Goal: Task Accomplishment & Management: Manage account settings

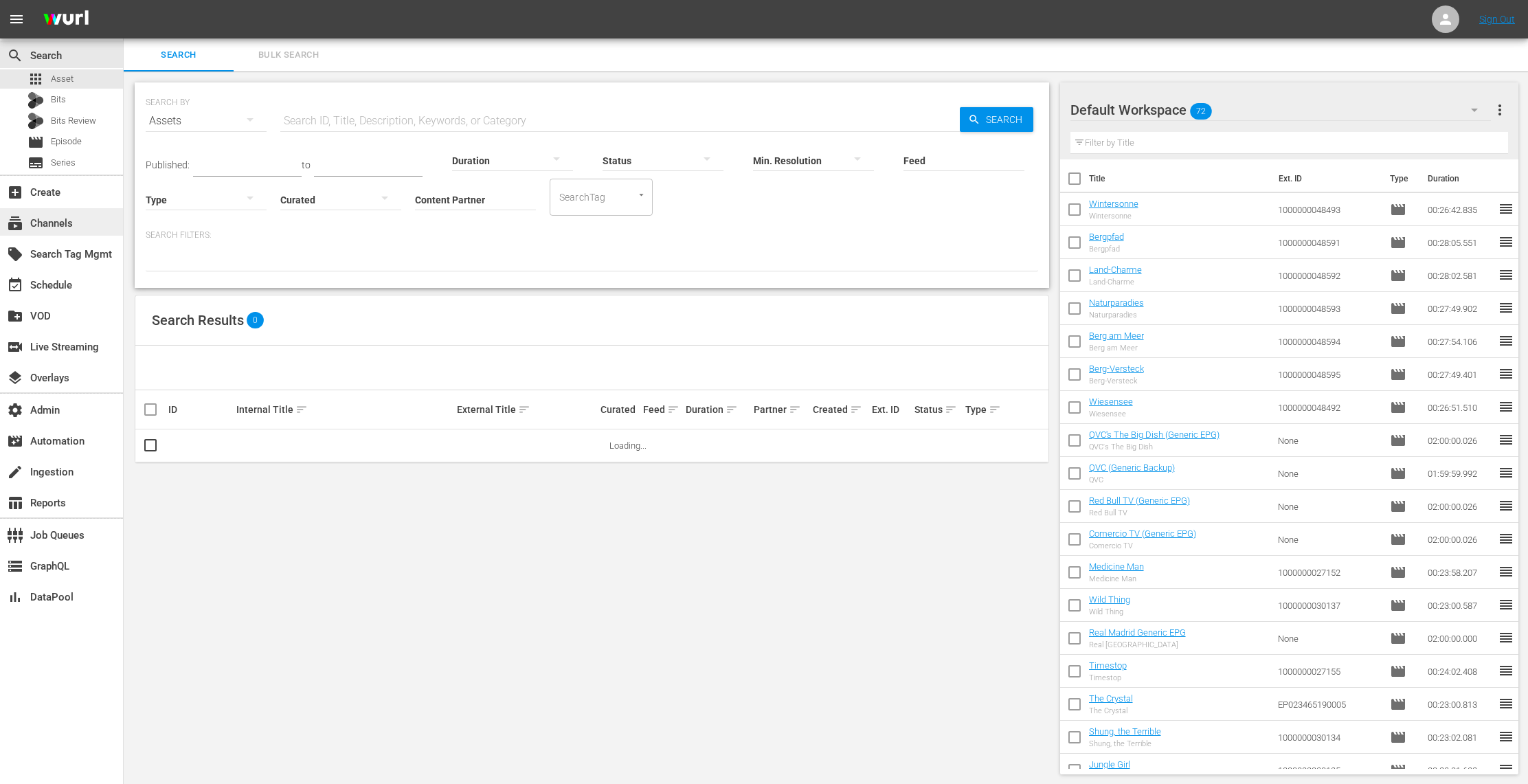
click at [67, 221] on div "subscriptions Channels" at bounding box center [38, 221] width 77 height 12
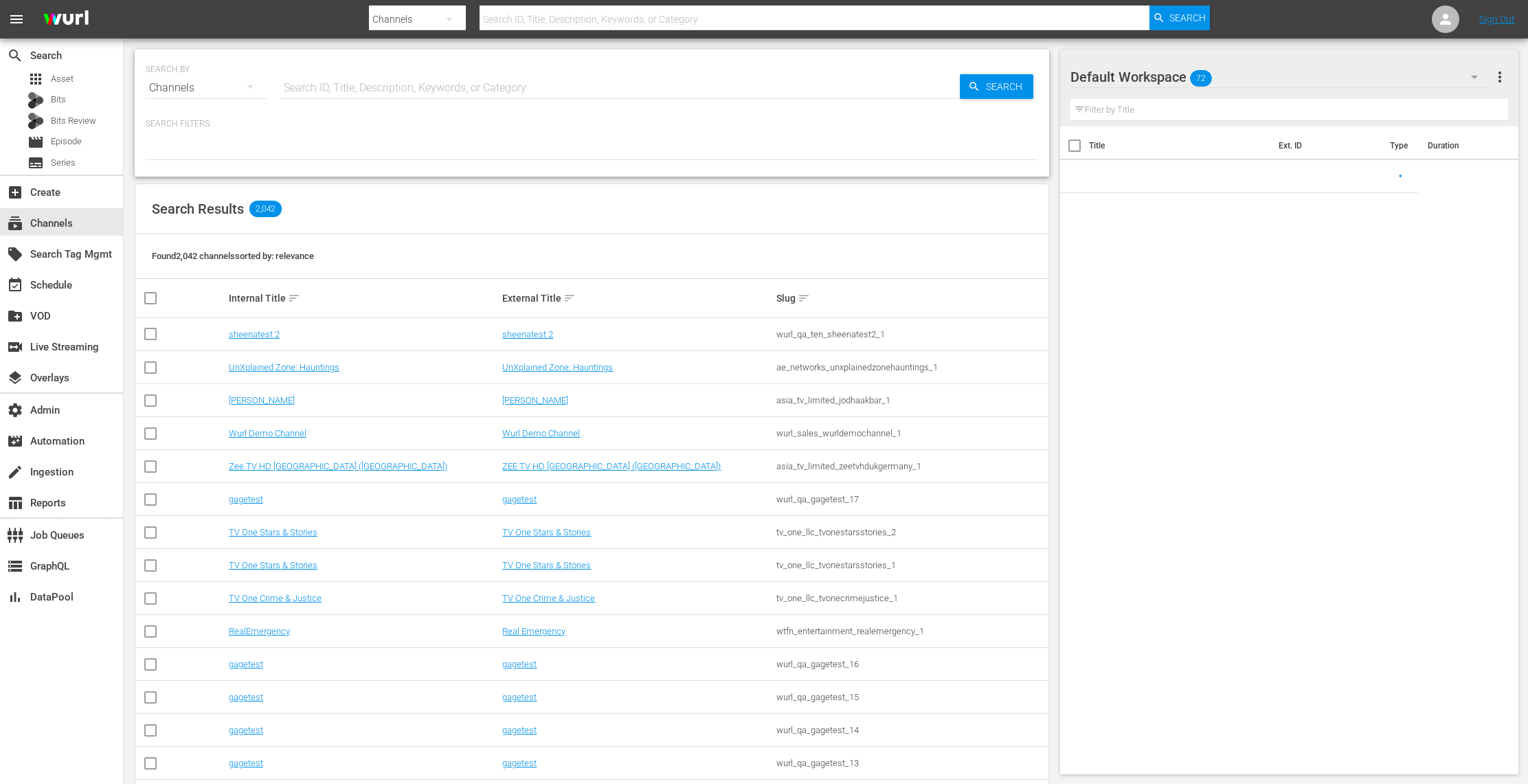
click at [333, 93] on input "text" at bounding box center [620, 87] width 680 height 33
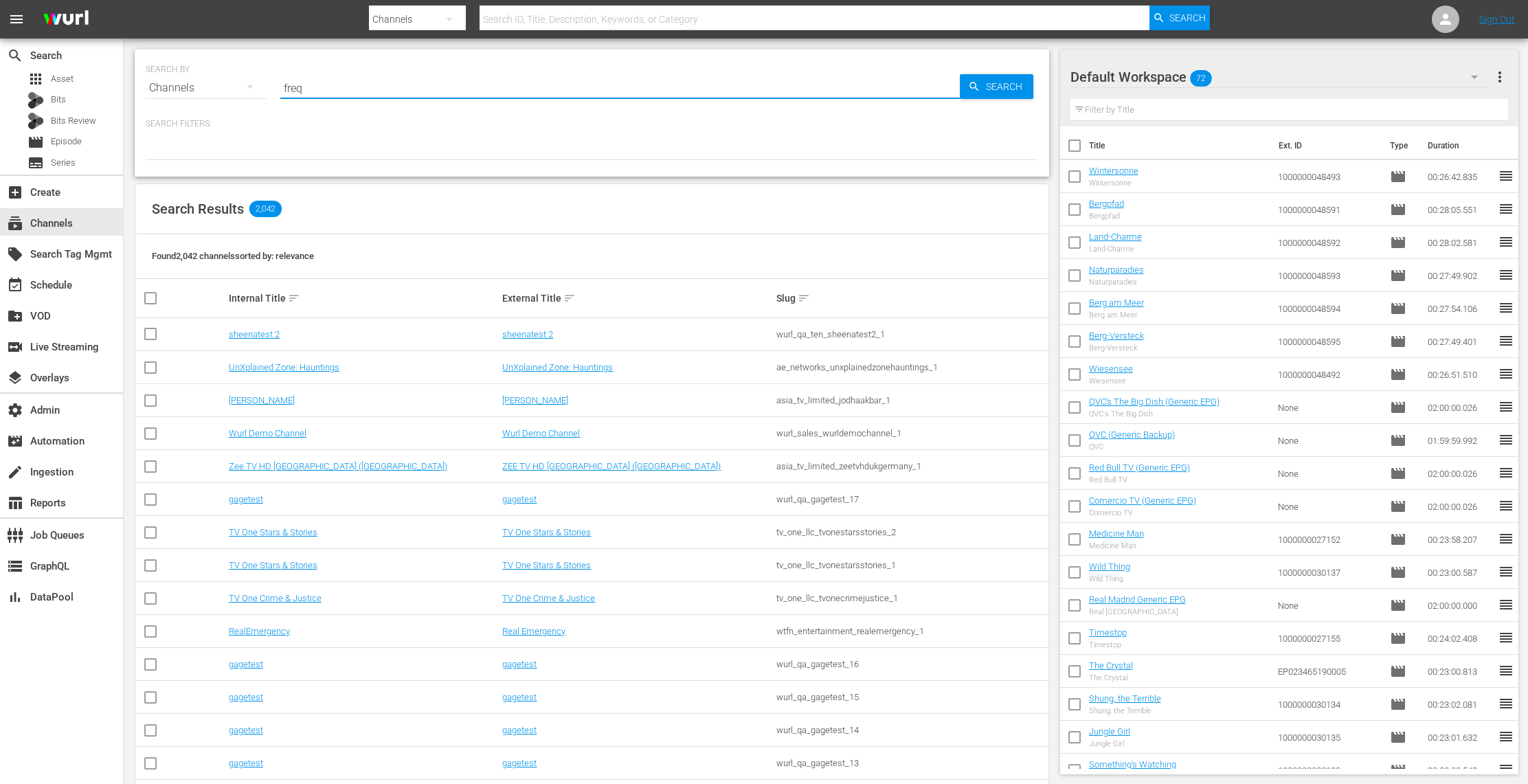
type input "frequ"
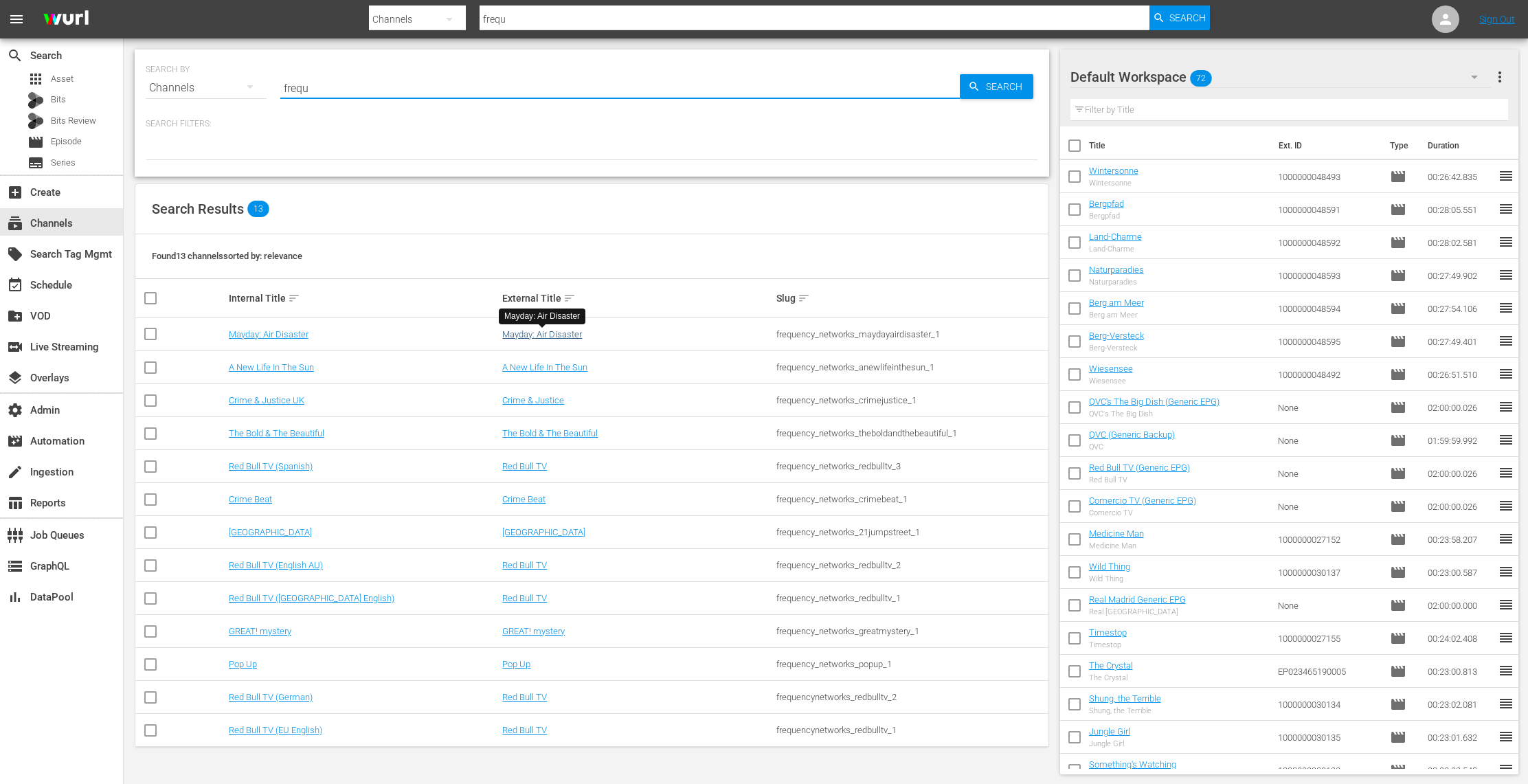
type input "frequ"
click at [543, 336] on link "Mayday: Air Disaster" at bounding box center [542, 334] width 80 height 10
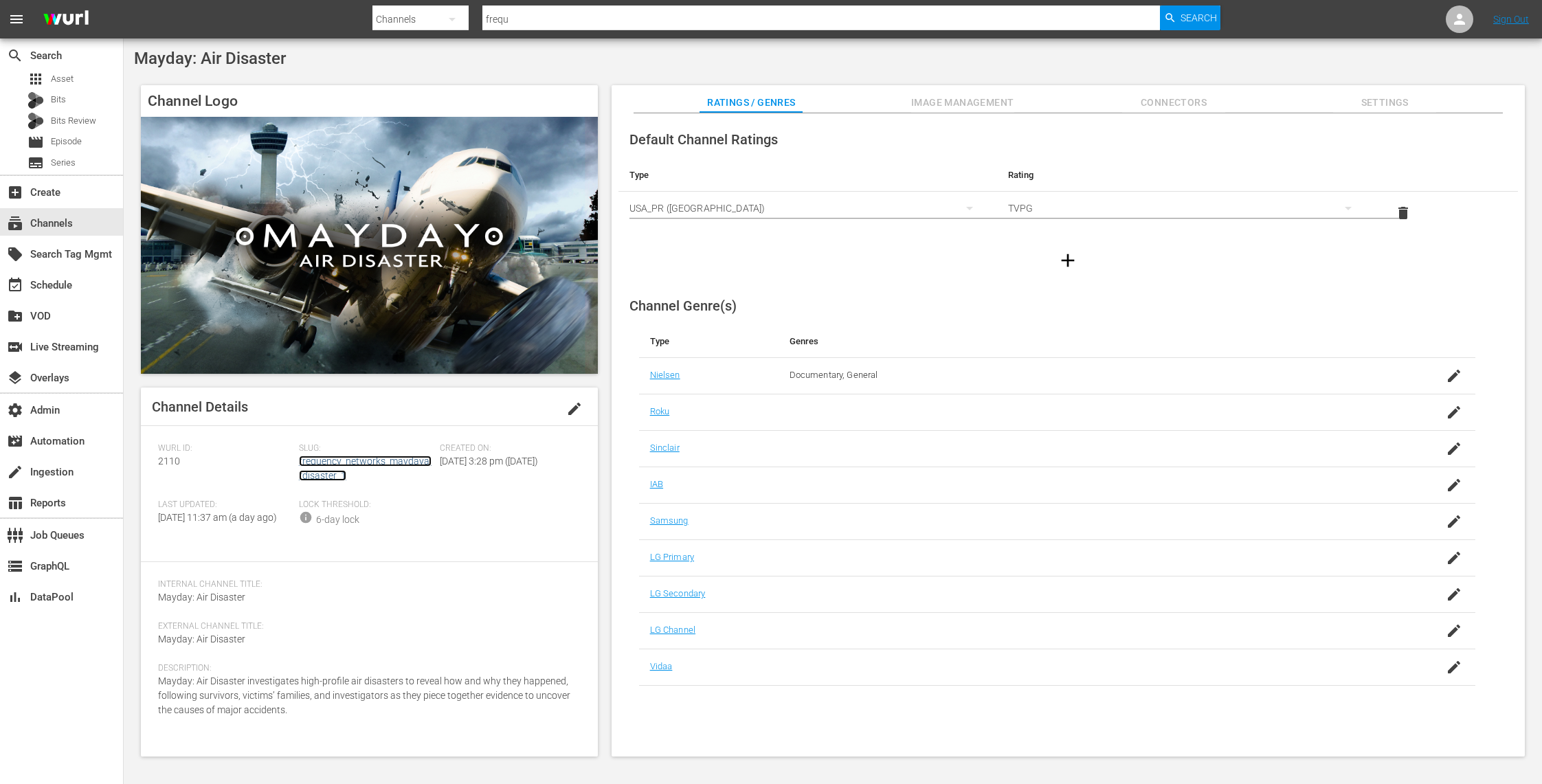
click at [414, 462] on link "frequency_networks_maydayairdisaster_1" at bounding box center [365, 467] width 133 height 25
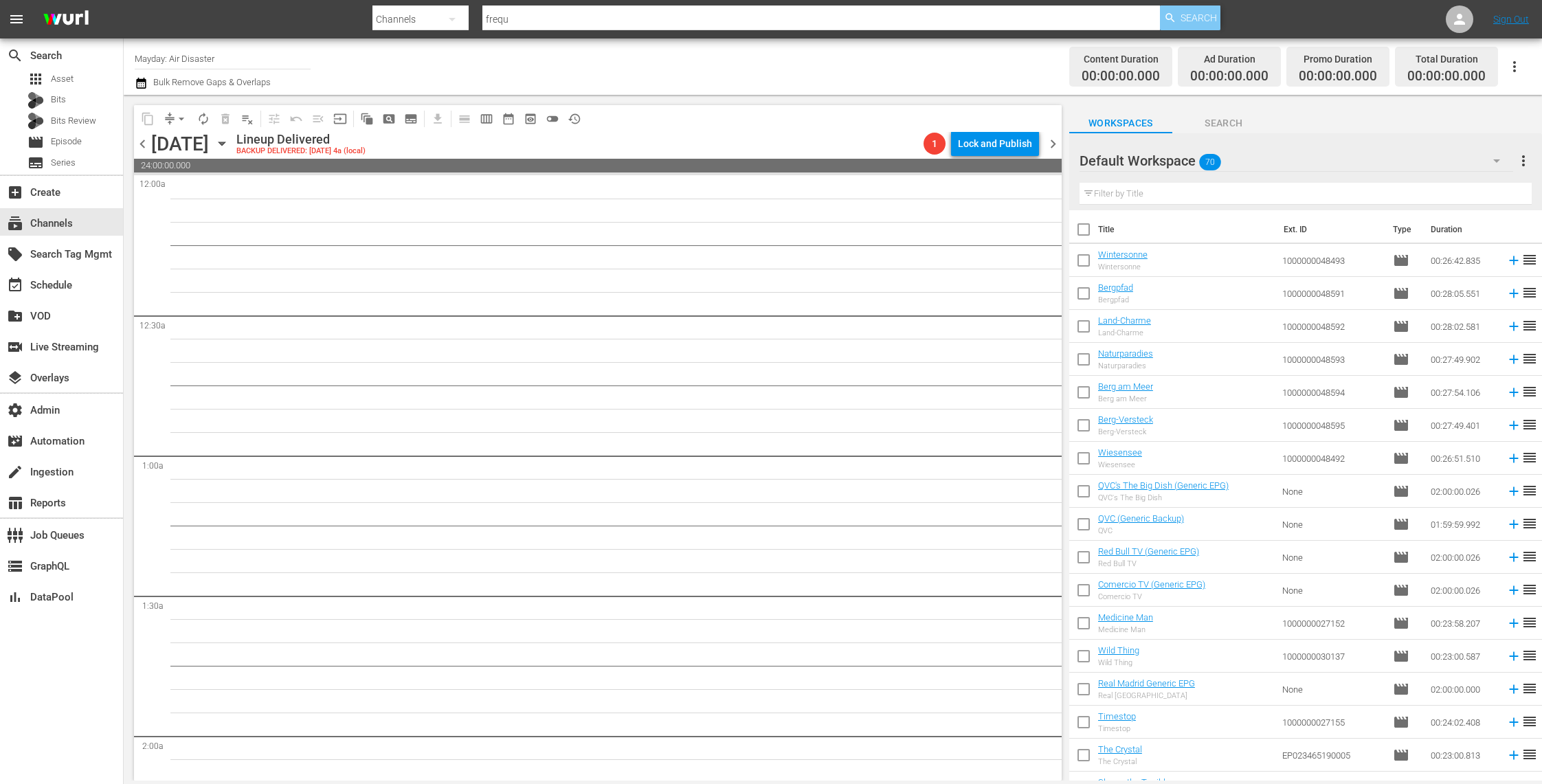
click at [1192, 15] on span "Search" at bounding box center [1199, 18] width 36 height 25
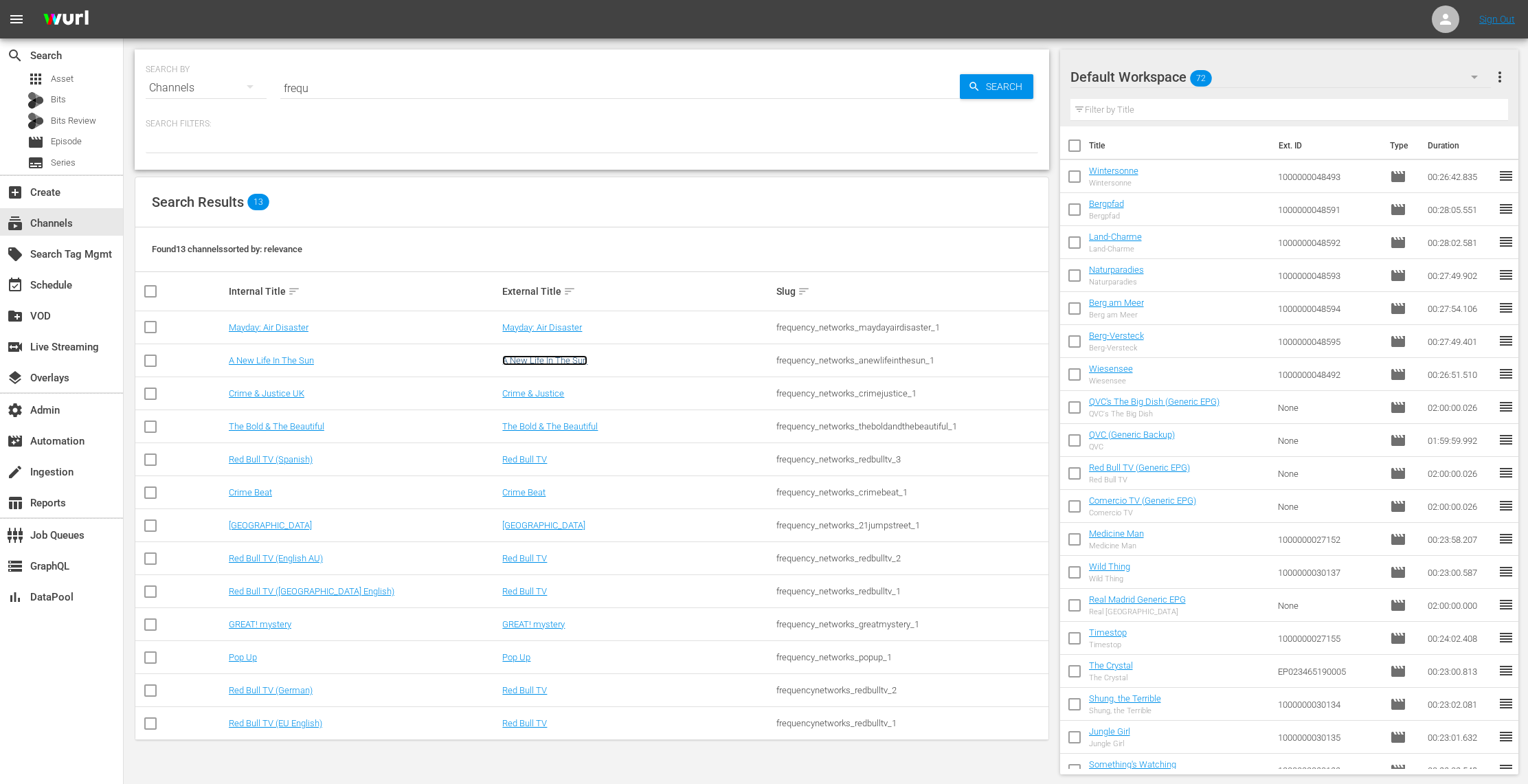
click at [556, 359] on link "A New Life In The Sun" at bounding box center [545, 360] width 85 height 10
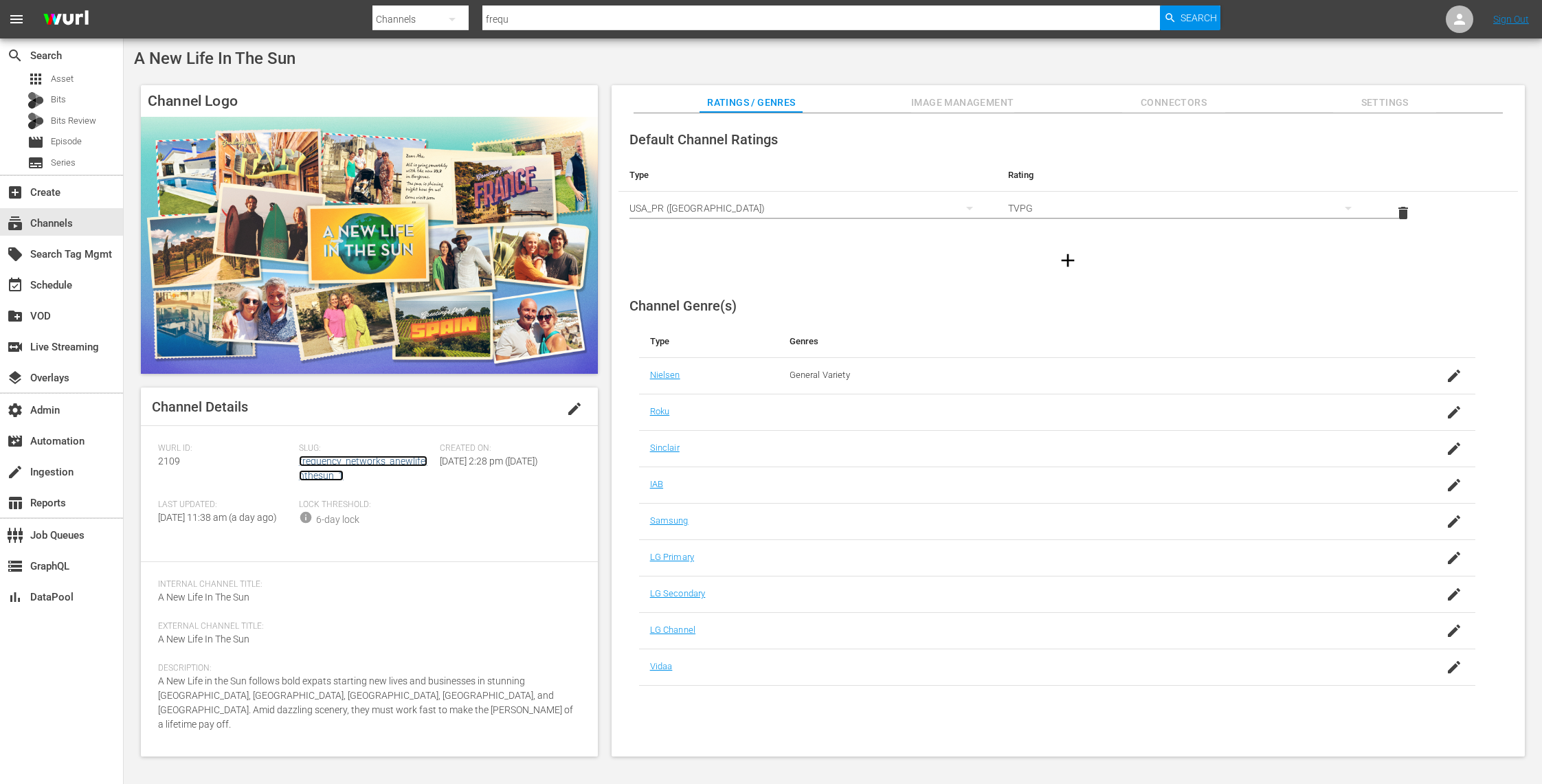
click at [371, 457] on link "frequency_networks_anewlifeinthesun_1" at bounding box center [363, 467] width 129 height 25
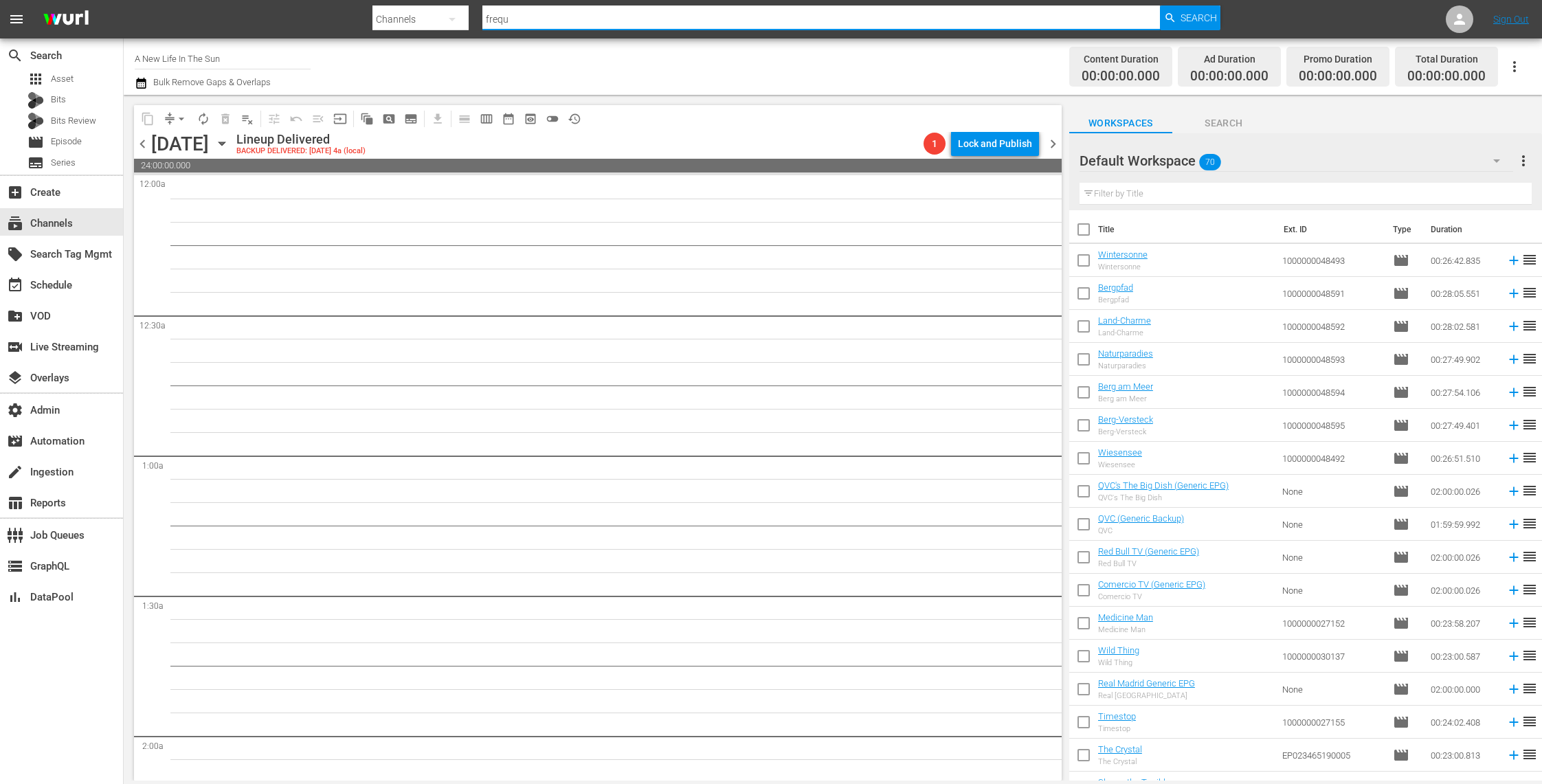
drag, startPoint x: 609, startPoint y: 13, endPoint x: 534, endPoint y: 12, distance: 75.0
click at [534, 12] on input "frequ" at bounding box center [821, 19] width 678 height 33
drag, startPoint x: 548, startPoint y: 19, endPoint x: 357, endPoint y: 10, distance: 191.2
click at [357, 10] on nav "menu Search By Channels Search ID, Title, Description, Keywords, or Category fr…" at bounding box center [771, 19] width 1542 height 38
type input "glory"
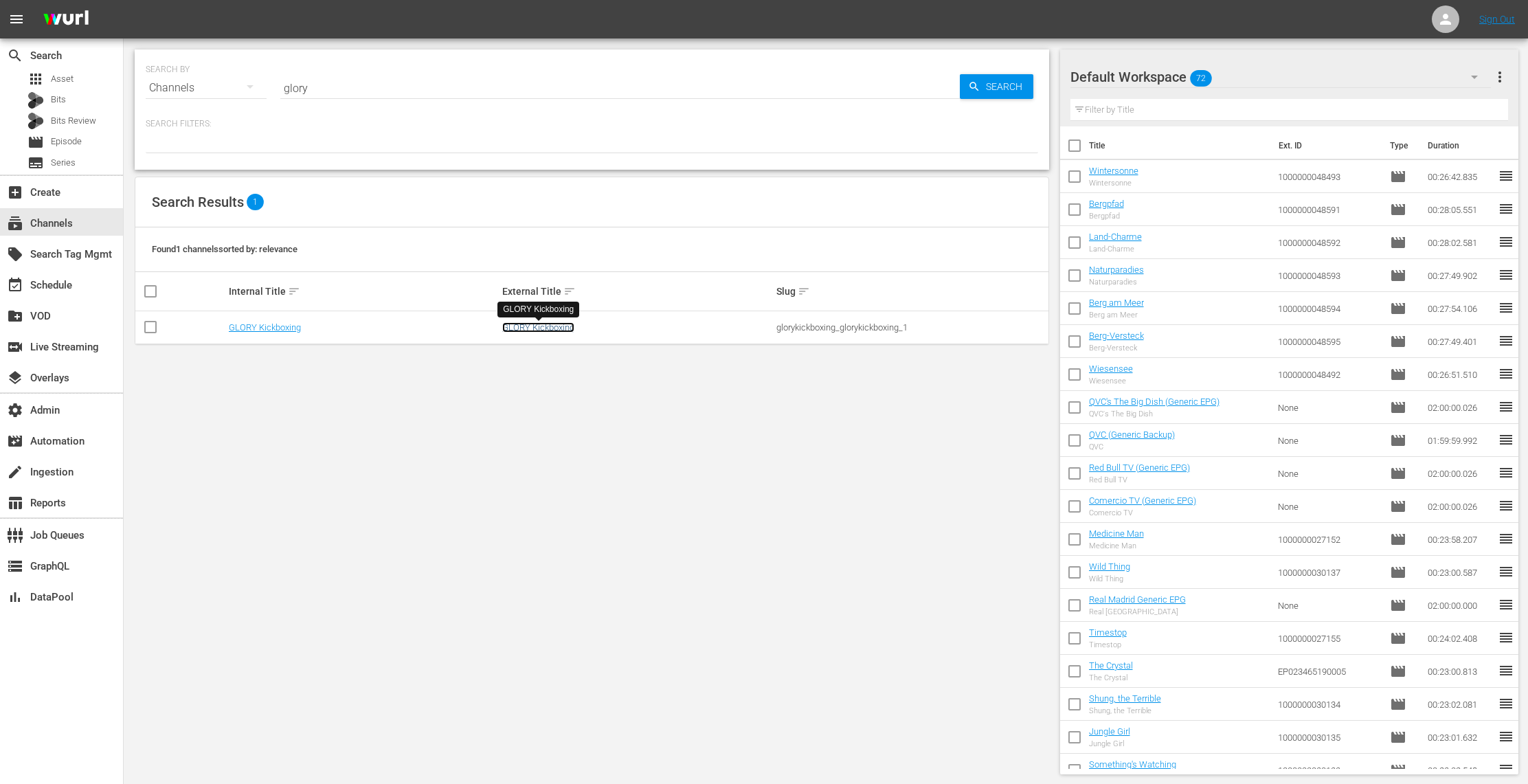
click at [521, 327] on link "GLORY Kickboxing" at bounding box center [538, 327] width 72 height 10
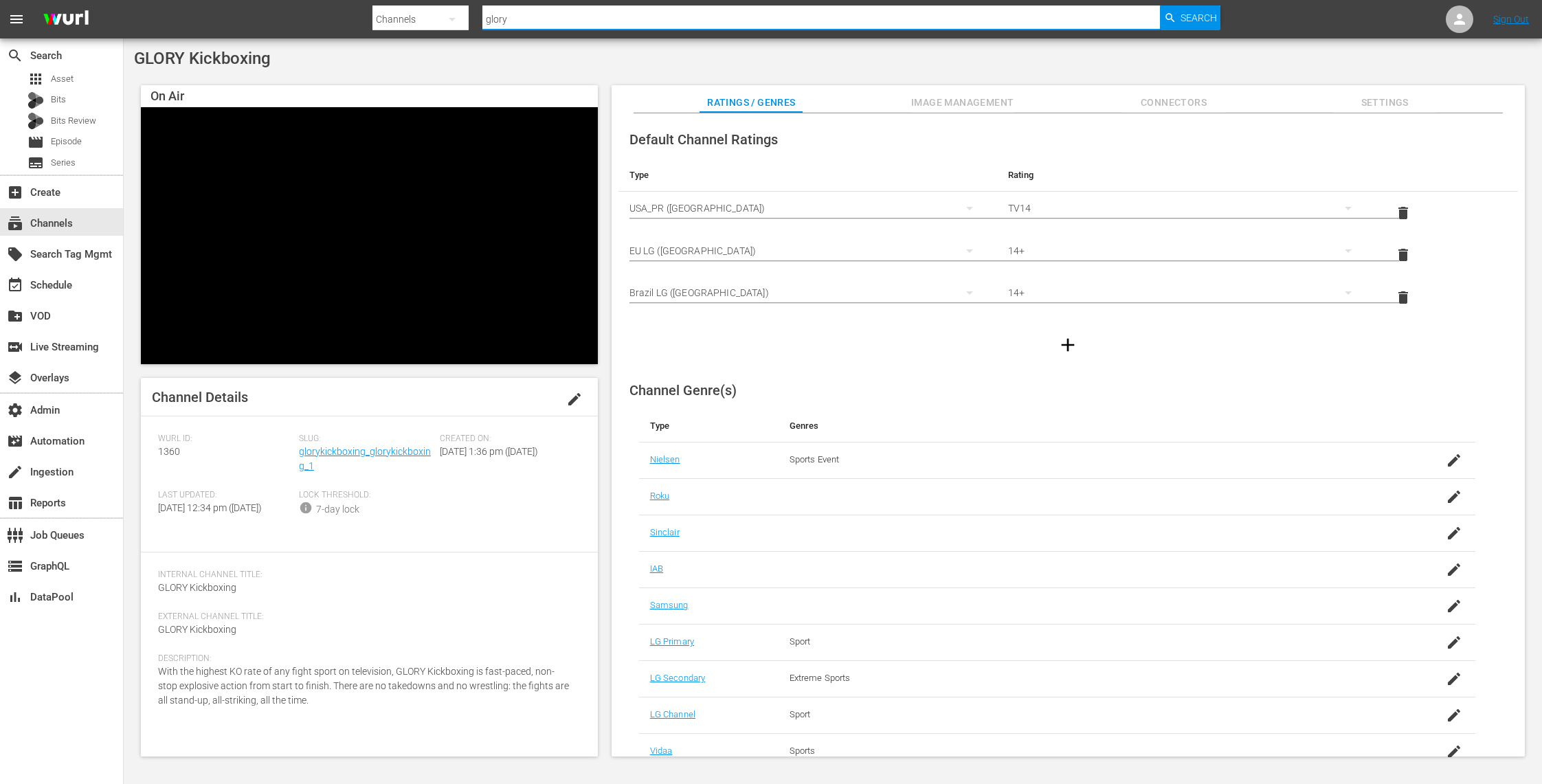
drag, startPoint x: 548, startPoint y: 15, endPoint x: 371, endPoint y: 8, distance: 177.1
click at [373, 8] on div "Search By Channels Search ID, Title, Description, Keywords, or Category glory S…" at bounding box center [797, 19] width 848 height 33
type input "strongman"
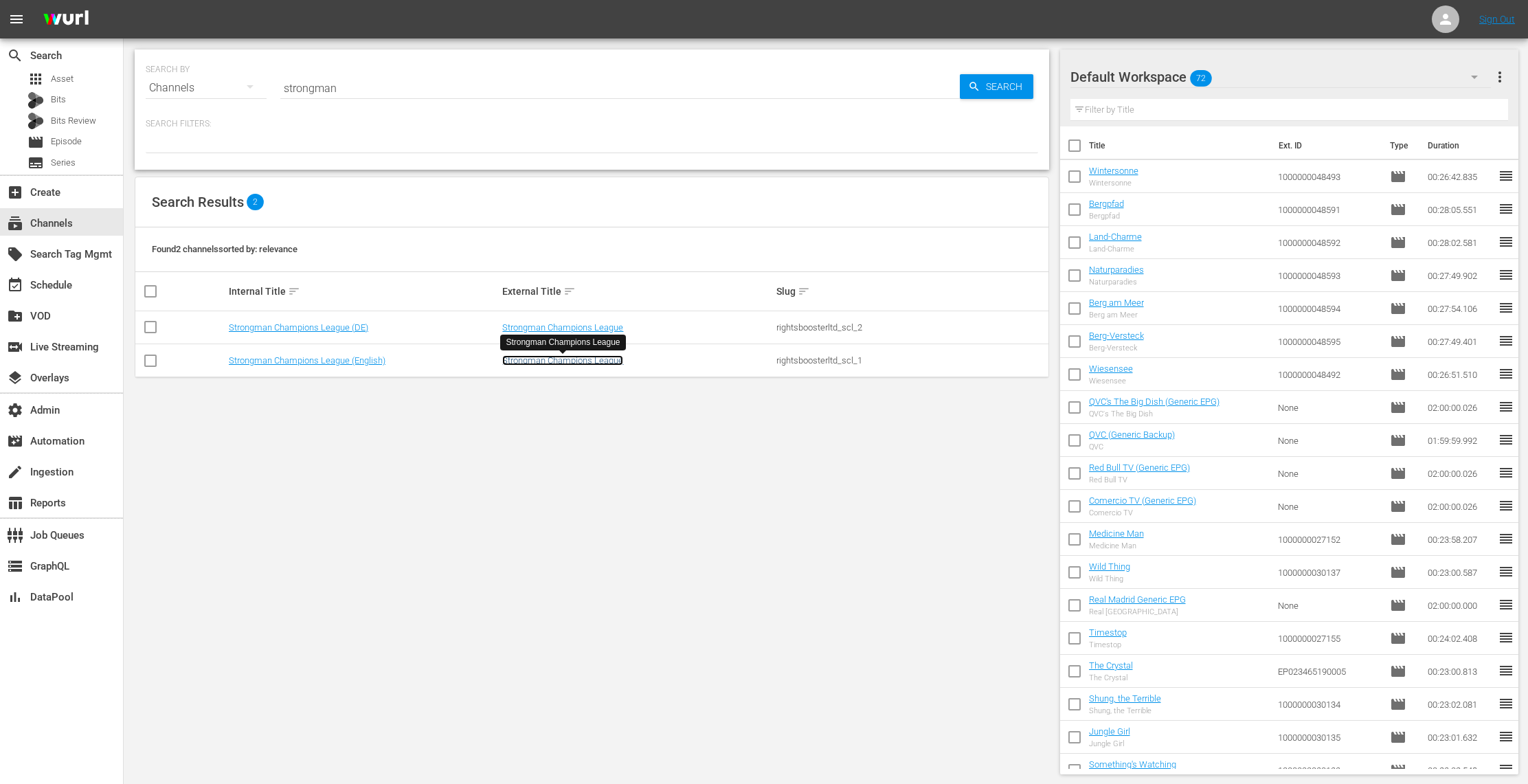
click at [547, 358] on link "Strongman Champions League" at bounding box center [563, 360] width 121 height 10
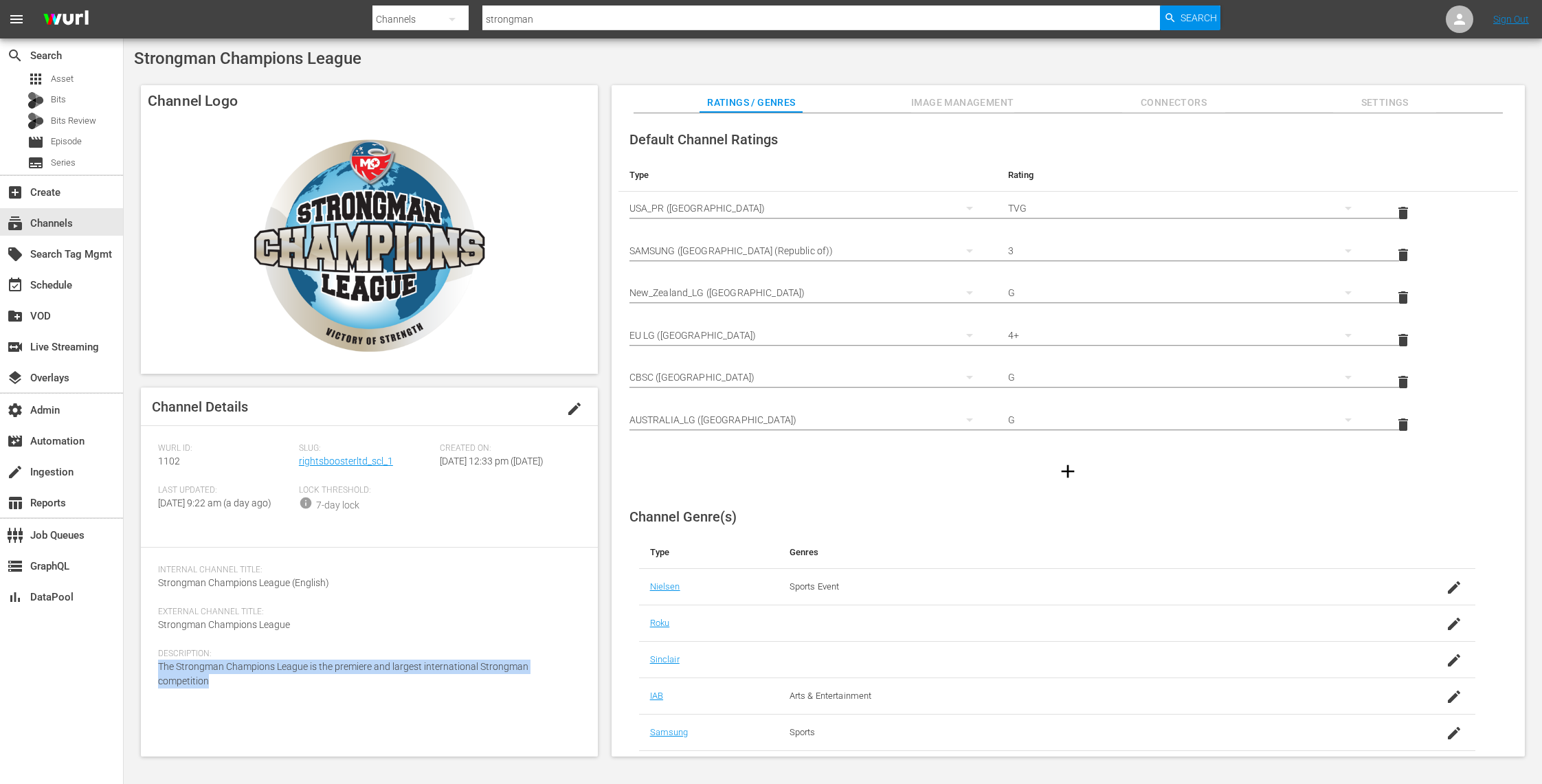
drag, startPoint x: 219, startPoint y: 707, endPoint x: 155, endPoint y: 693, distance: 65.5
click at [155, 693] on div "Channel Details edit [PERSON_NAME] ID: 1102 Slug: rightsboosterltd_scl_1 Create…" at bounding box center [369, 572] width 457 height 369
copy span "The Strongman Champions League is the premiere and largest international Strong…"
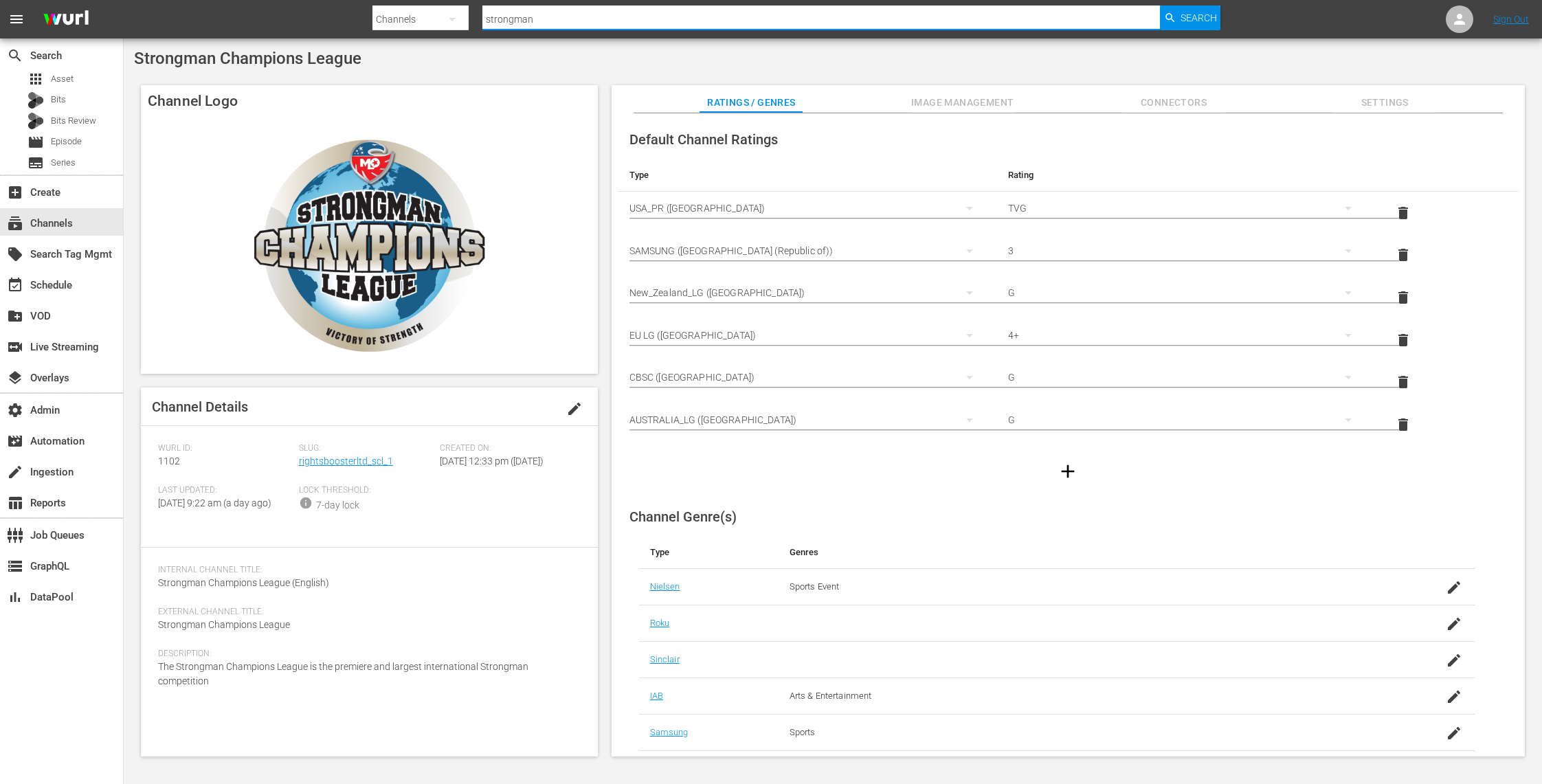
drag, startPoint x: 593, startPoint y: 17, endPoint x: 406, endPoint y: -1, distance: 187.9
click at [406, 3] on div "Search By Channels Search ID, Title, Description, Keywords, or Category strongm…" at bounding box center [797, 19] width 848 height 33
type input "jail"
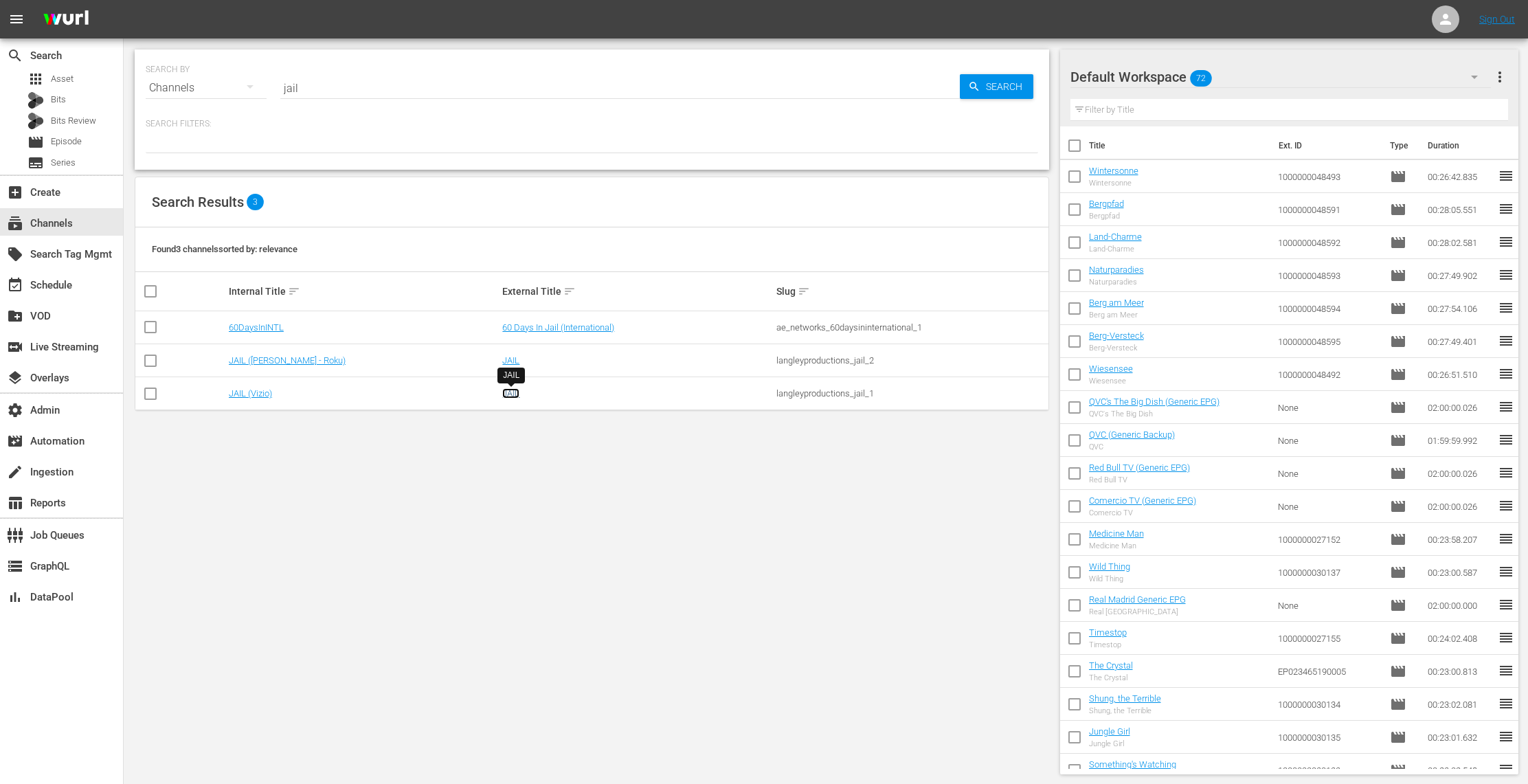
click at [511, 392] on link "JAIL" at bounding box center [511, 393] width 17 height 10
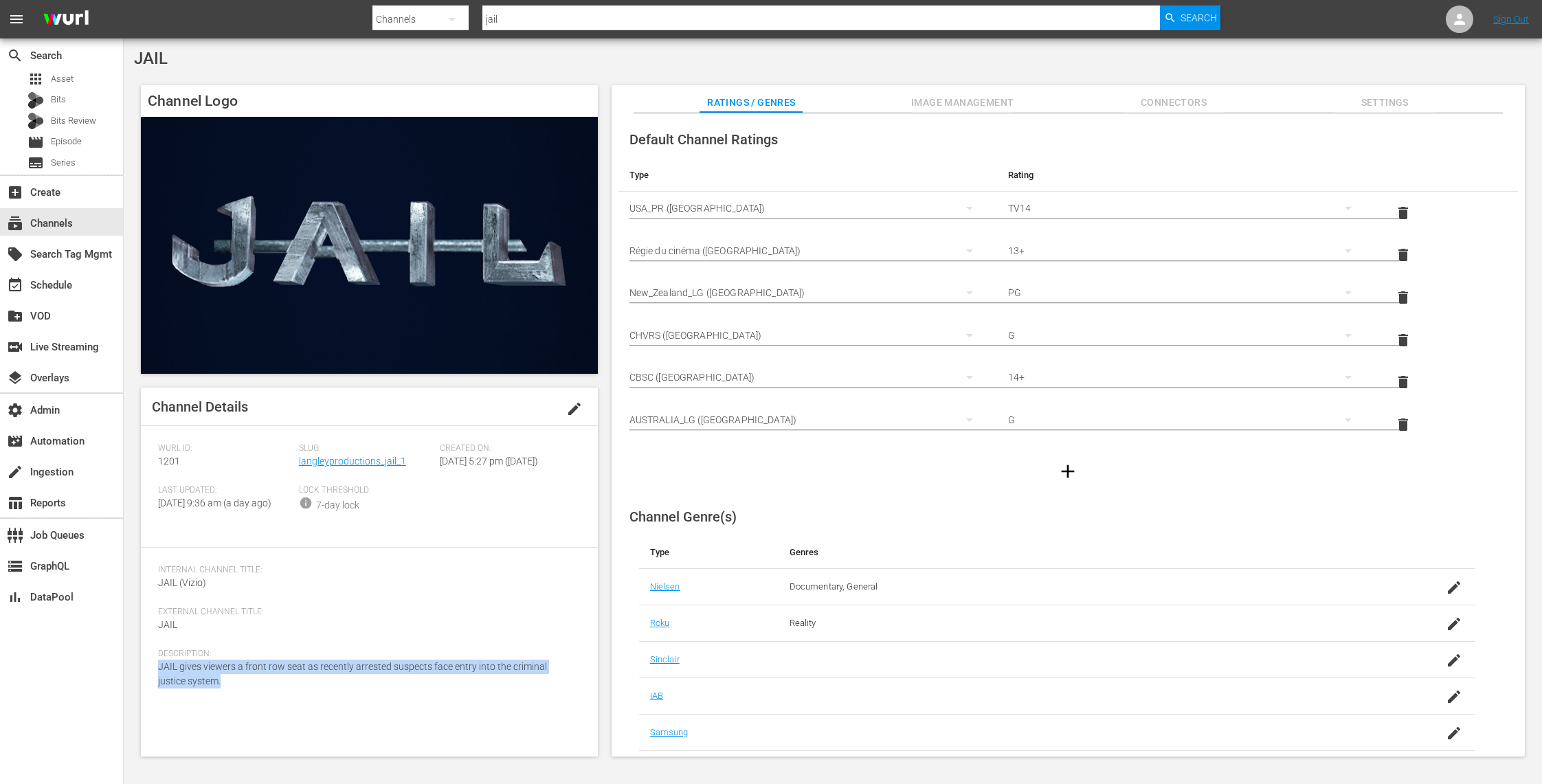
drag, startPoint x: 225, startPoint y: 713, endPoint x: 154, endPoint y: 697, distance: 72.8
click at [154, 697] on div "Channel Details edit [PERSON_NAME] ID: 1201 Slug: langleyproductions_jail_1 Cre…" at bounding box center [369, 572] width 457 height 369
copy span "JAIL gives viewers a front row seat as recently arrested suspects face entry in…"
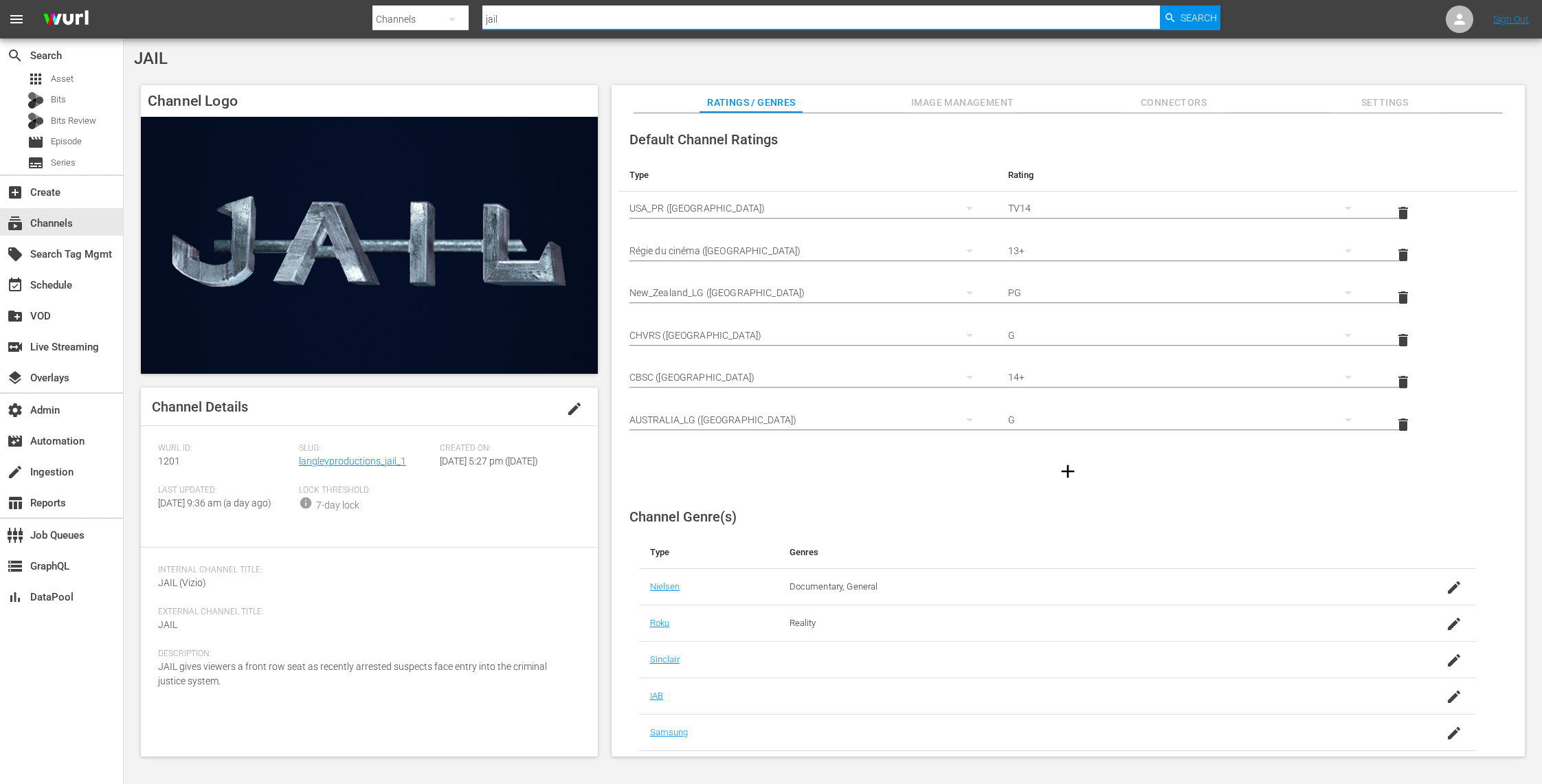
drag, startPoint x: 528, startPoint y: 21, endPoint x: 464, endPoint y: 19, distance: 64.0
click at [464, 19] on div "Search By Channels Search ID, Title, Description, Keywords, or Category jail Se…" at bounding box center [797, 19] width 848 height 33
click at [1189, 16] on span "Search" at bounding box center [1199, 18] width 36 height 25
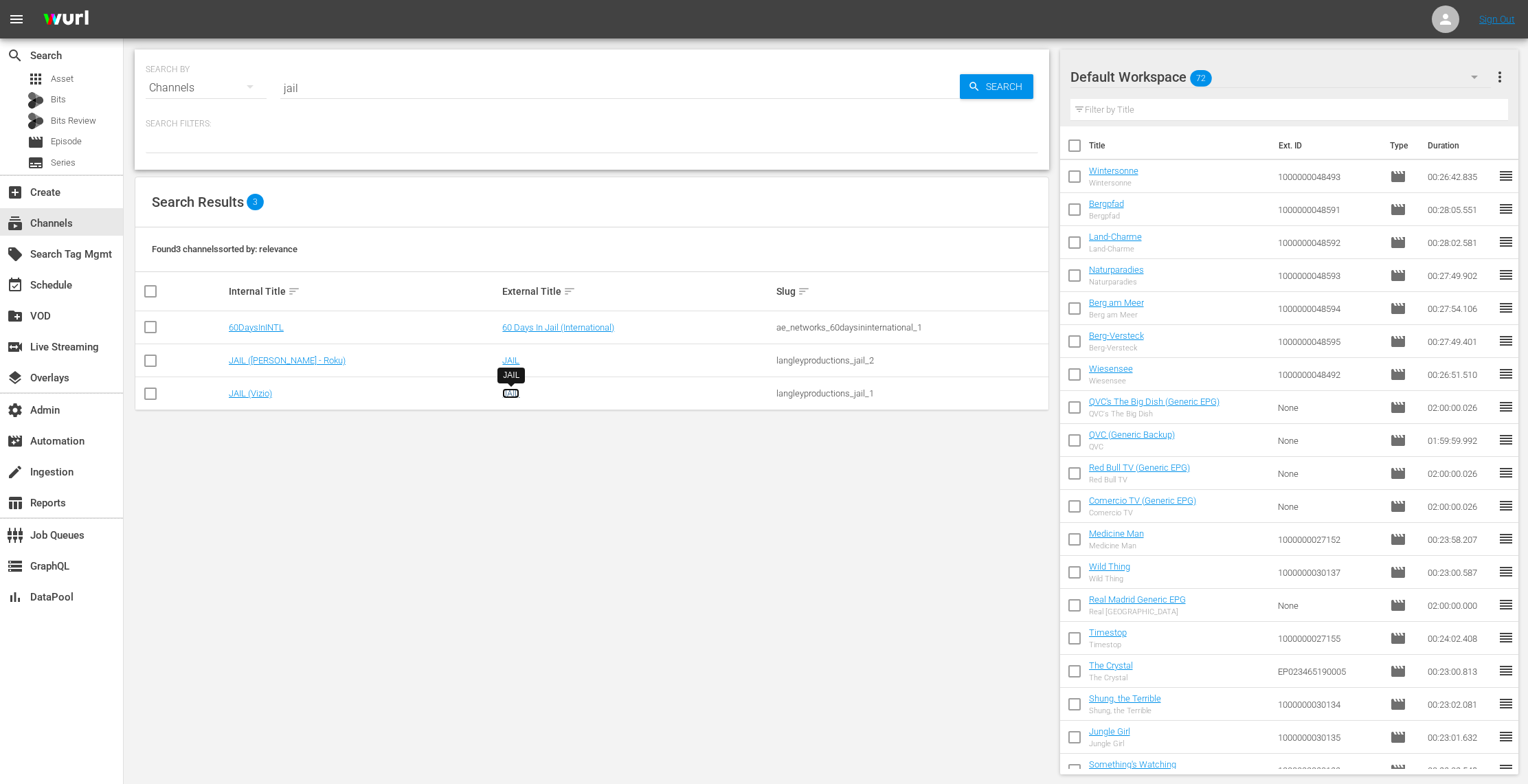
click at [508, 394] on link "JAIL" at bounding box center [511, 393] width 17 height 10
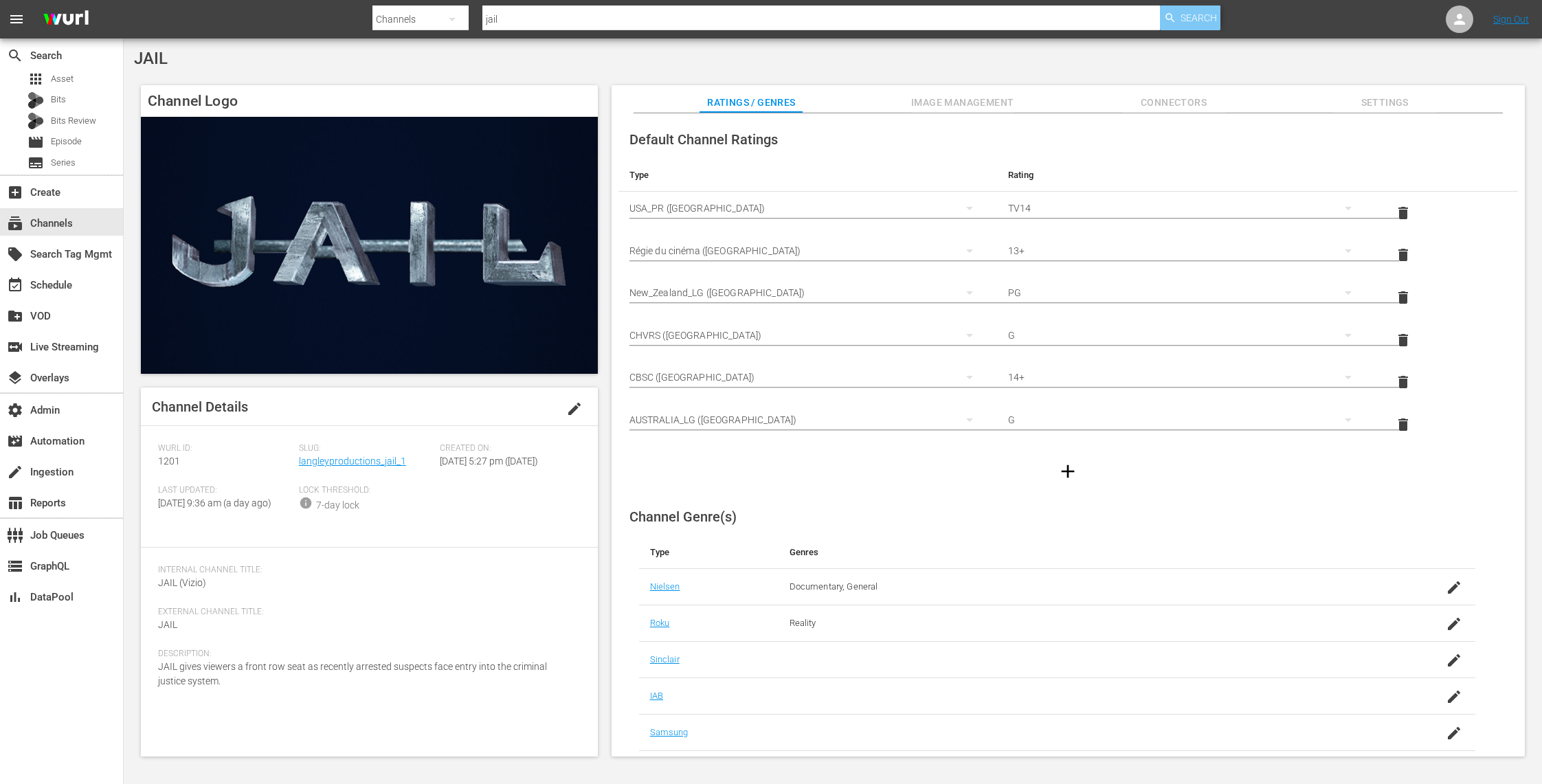
click at [1206, 23] on span "Search" at bounding box center [1199, 18] width 36 height 25
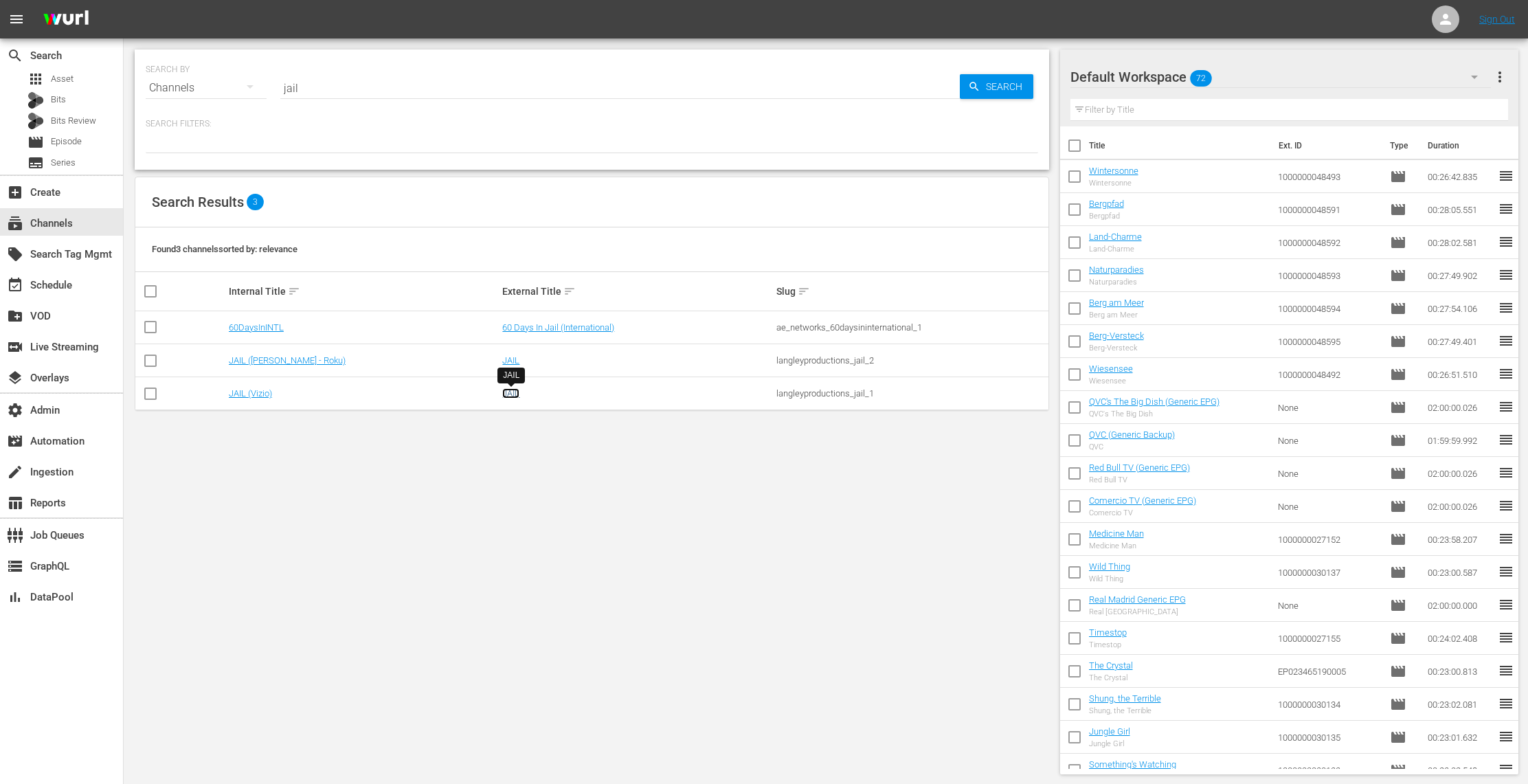
click at [516, 395] on link "JAIL" at bounding box center [511, 393] width 17 height 10
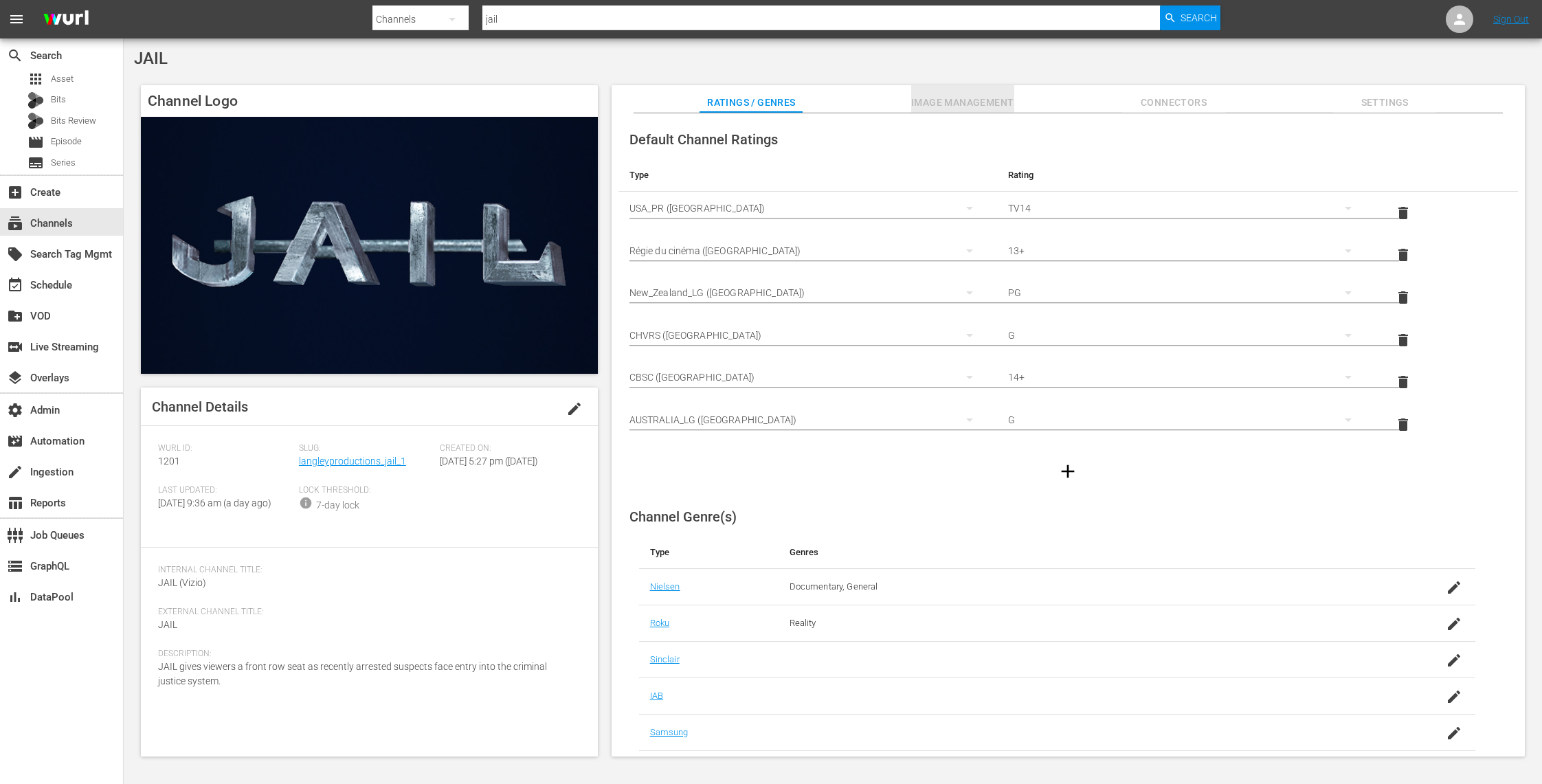
click at [994, 104] on span "Image Management" at bounding box center [963, 103] width 103 height 17
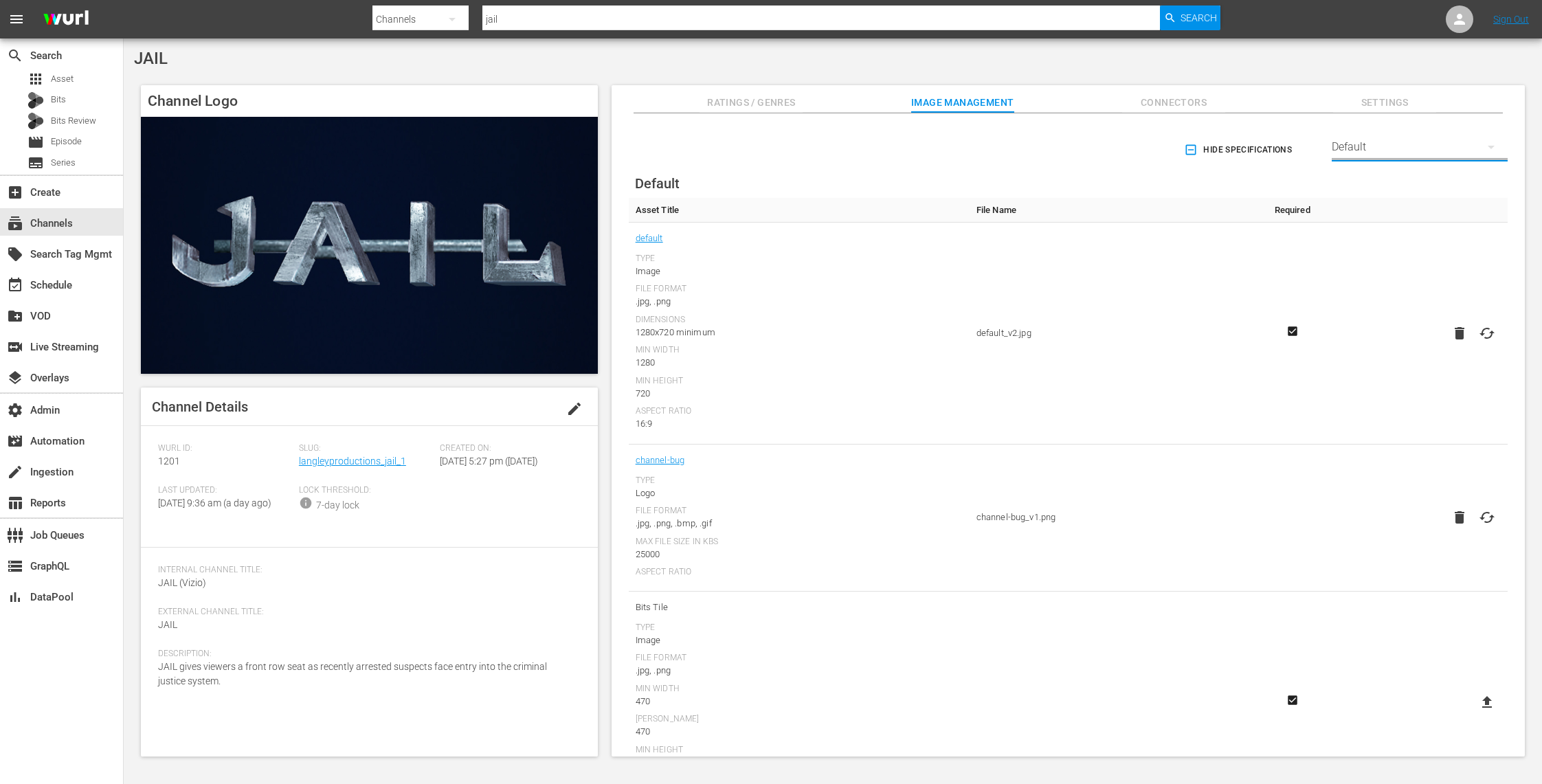
click at [1476, 137] on button "button" at bounding box center [1491, 147] width 33 height 33
click at [1416, 287] on div "TCL Channel" at bounding box center [1416, 283] width 143 height 22
click at [1479, 360] on icon at bounding box center [1487, 363] width 17 height 17
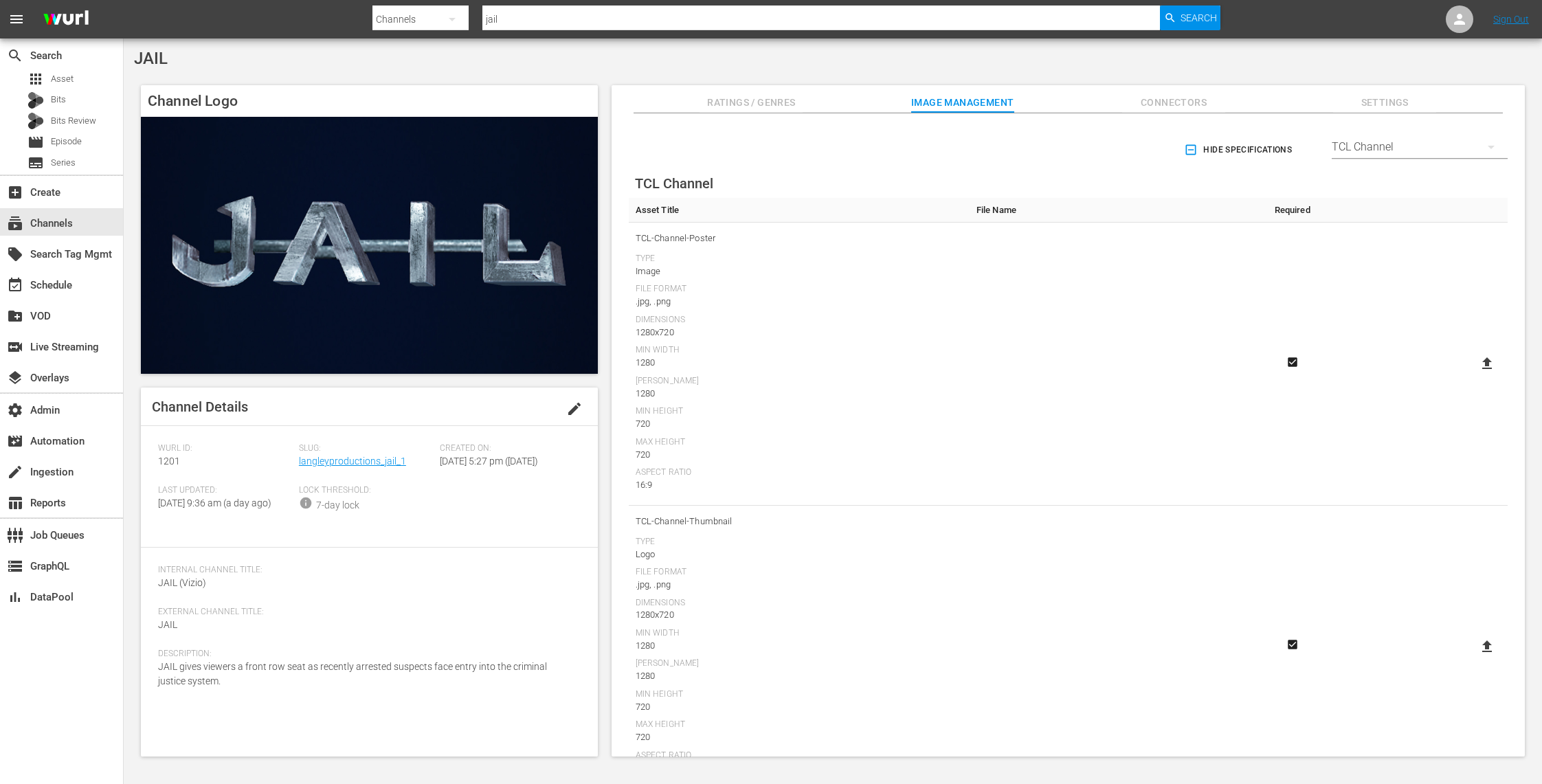
click at [1474, 375] on input "file" at bounding box center [1474, 375] width 1 height 1
click at [1480, 362] on icon at bounding box center [1487, 363] width 17 height 17
click at [1474, 375] on input "file" at bounding box center [1474, 375] width 1 height 1
click at [1474, 362] on label at bounding box center [1488, 364] width 28 height 25
click at [1474, 375] on input "file" at bounding box center [1474, 375] width 1 height 1
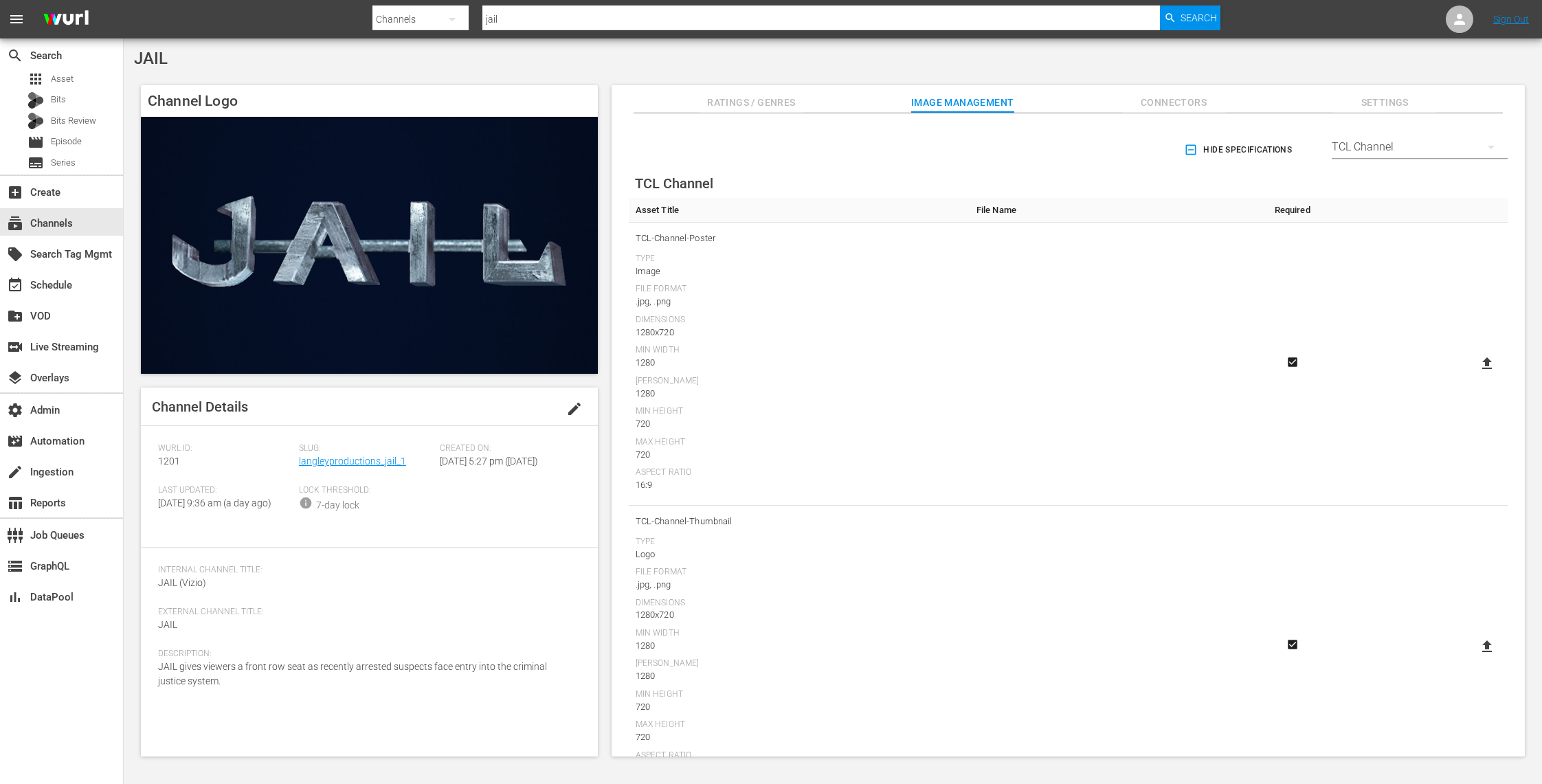
type input "C:\fakepath\JAIL - background - 1280x720.jpg"
click at [1482, 648] on icon at bounding box center [1487, 646] width 9 height 12
click at [1474, 658] on input "file" at bounding box center [1474, 658] width 1 height 1
type input "C:\fakepath\Jail - logo - 1280x720.jpg"
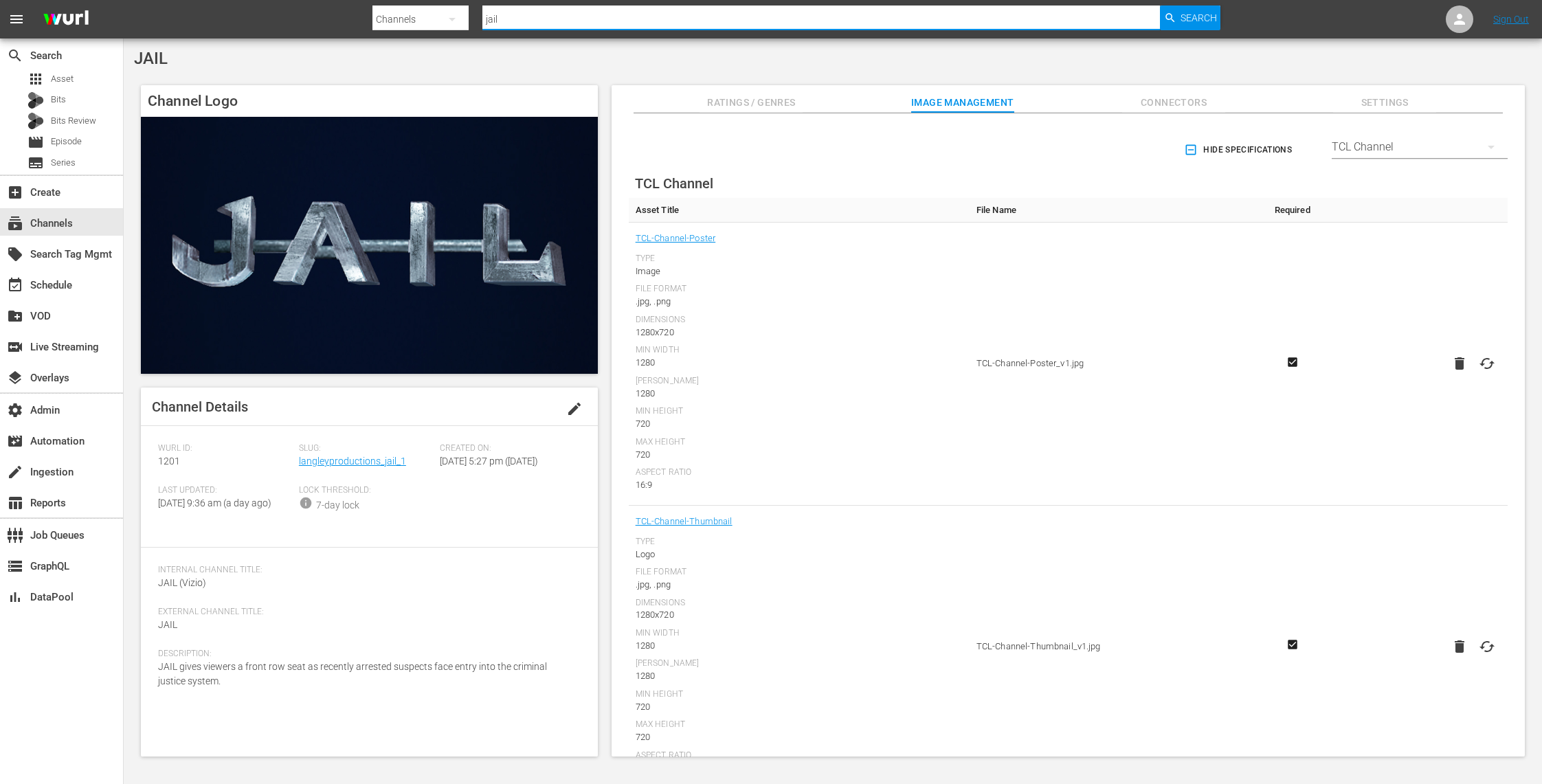
click at [757, 16] on input "jail" at bounding box center [821, 19] width 678 height 33
drag, startPoint x: 754, startPoint y: 16, endPoint x: 404, endPoint y: 9, distance: 350.1
click at [404, 9] on div "Search By Channels Search ID, Title, Description, Keywords, or Category jail Se…" at bounding box center [797, 19] width 848 height 33
type input "strongman"
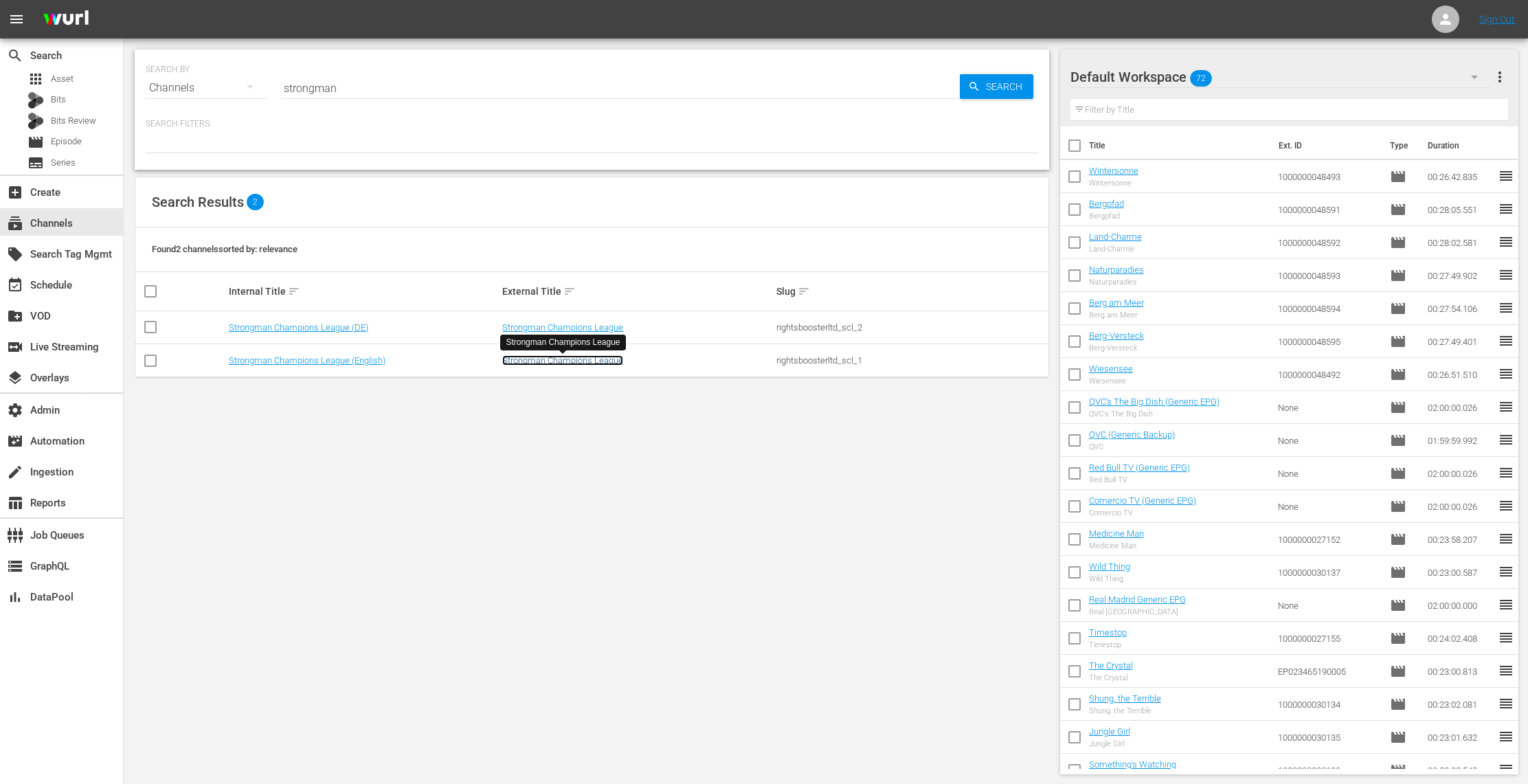
click at [568, 359] on link "Strongman Champions League" at bounding box center [563, 360] width 121 height 10
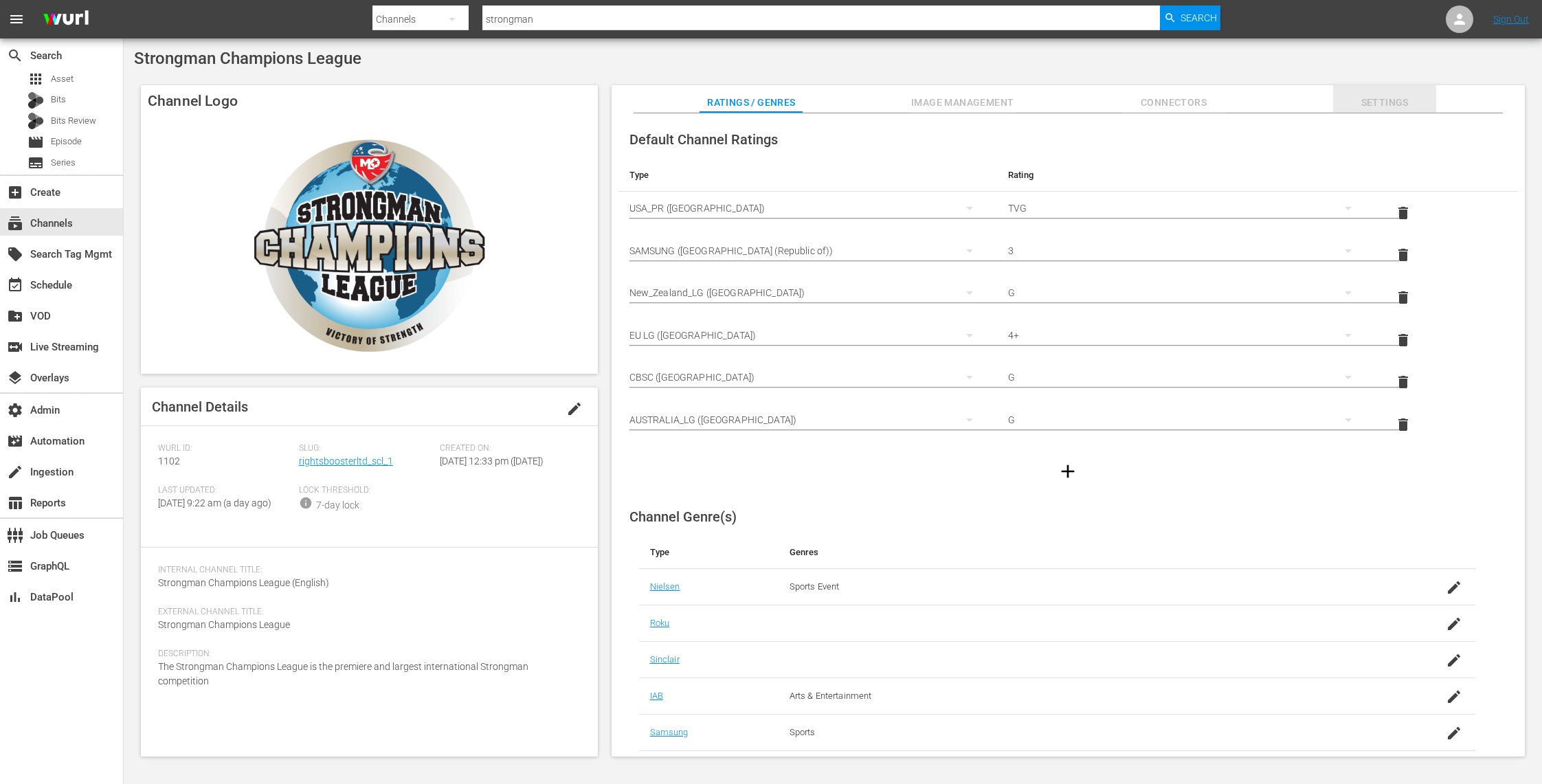
click at [1409, 102] on span "Settings" at bounding box center [1385, 103] width 103 height 17
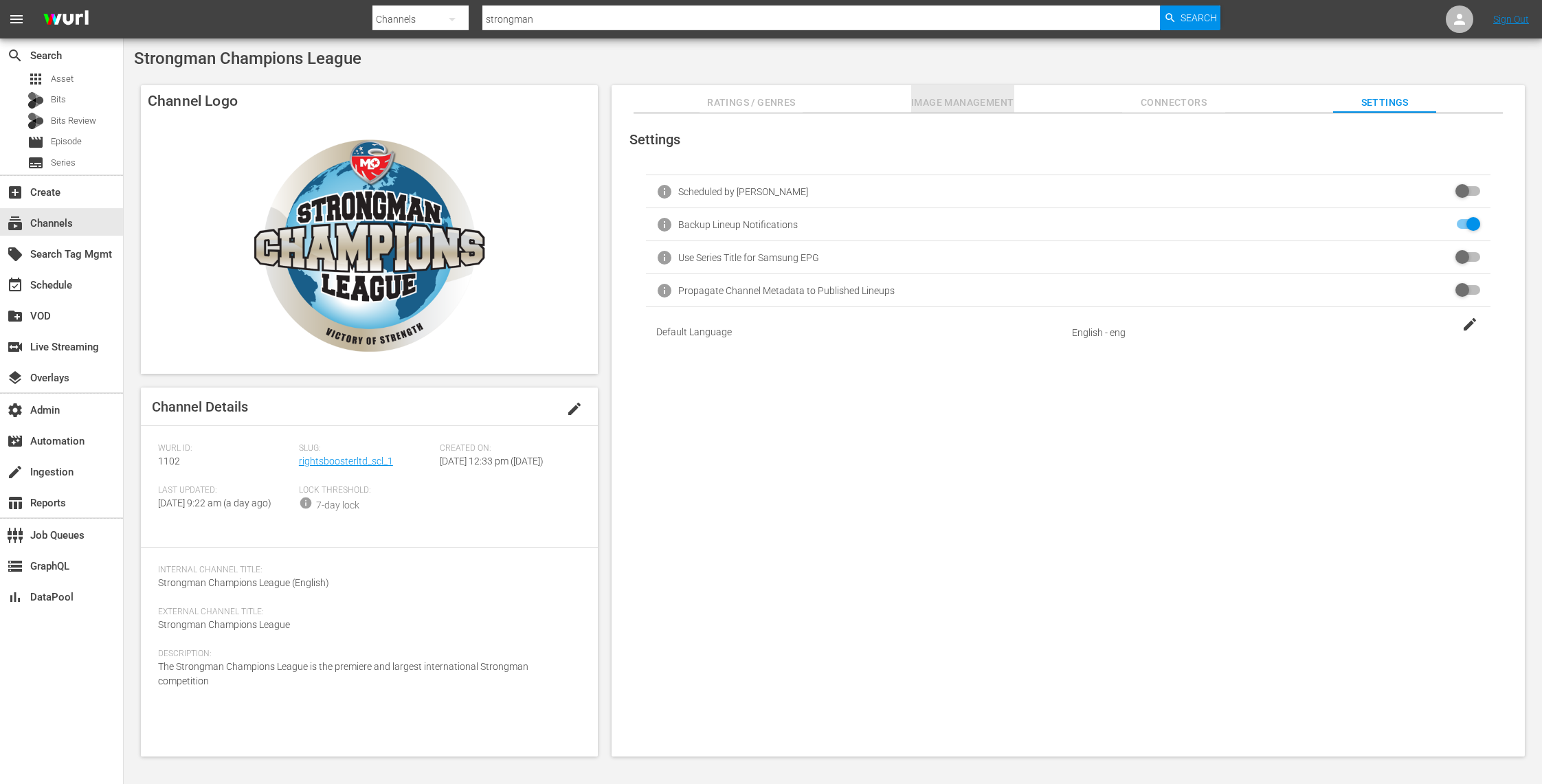
click at [991, 90] on button "Image Management" at bounding box center [963, 99] width 103 height 28
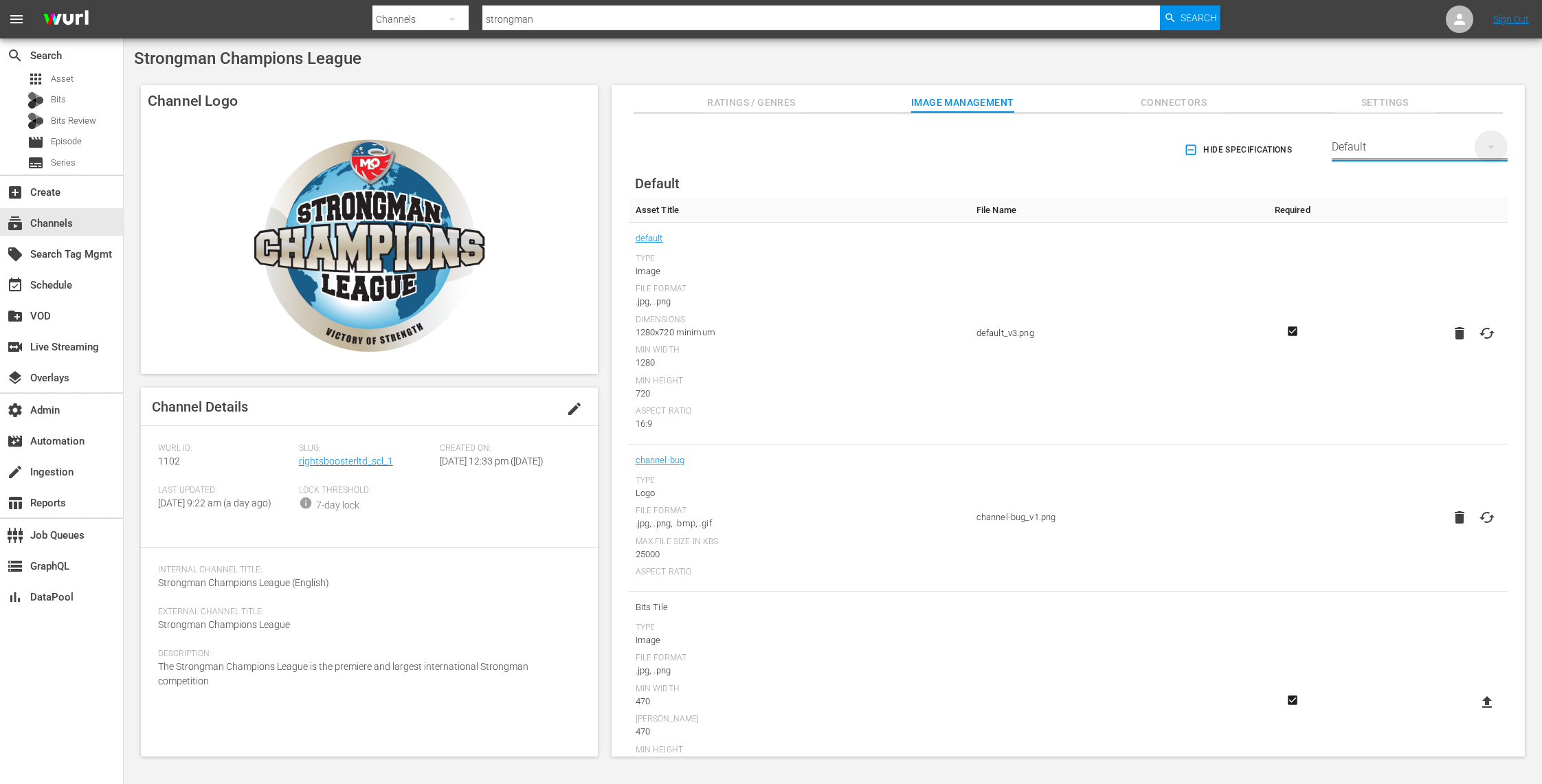
click at [1485, 144] on icon "button" at bounding box center [1491, 147] width 17 height 17
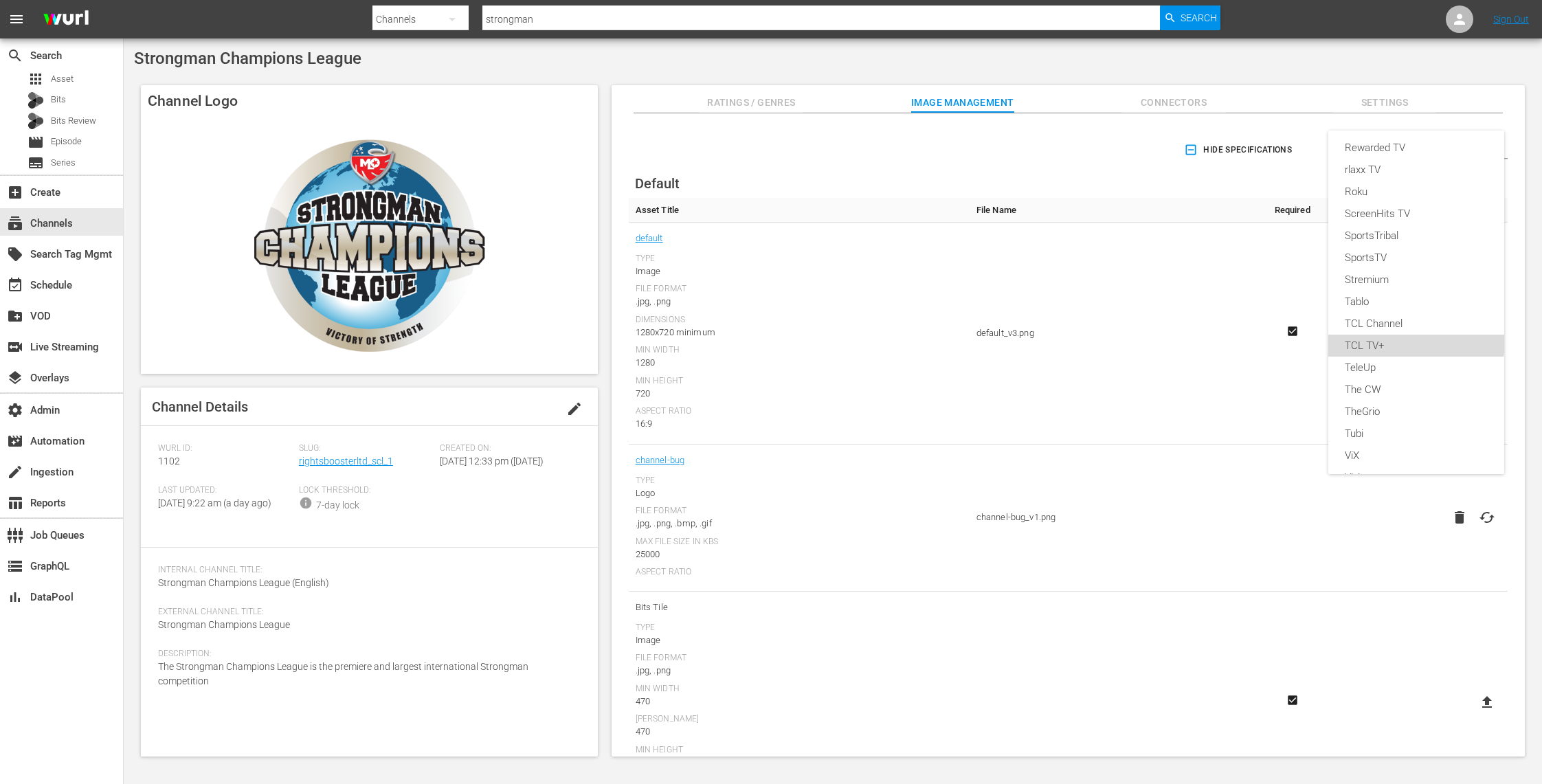
click at [1416, 338] on div "TCL TV+" at bounding box center [1416, 346] width 143 height 22
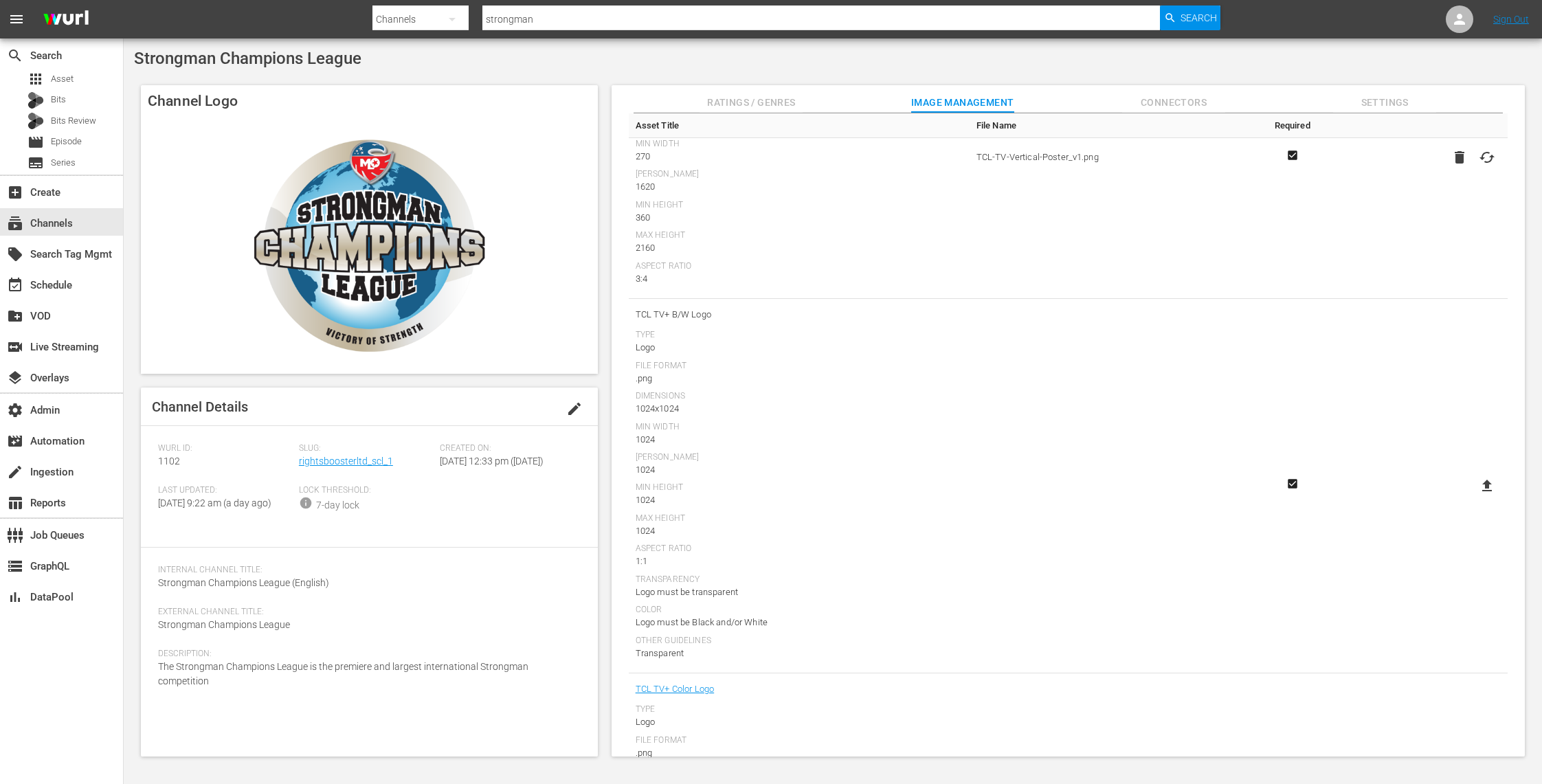
scroll to position [908, 0]
click at [1480, 481] on icon at bounding box center [1487, 485] width 17 height 17
click at [1474, 497] on input "file" at bounding box center [1474, 497] width 1 height 1
click at [1484, 481] on icon at bounding box center [1487, 485] width 9 height 12
click at [1474, 497] on input "file" at bounding box center [1474, 497] width 1 height 1
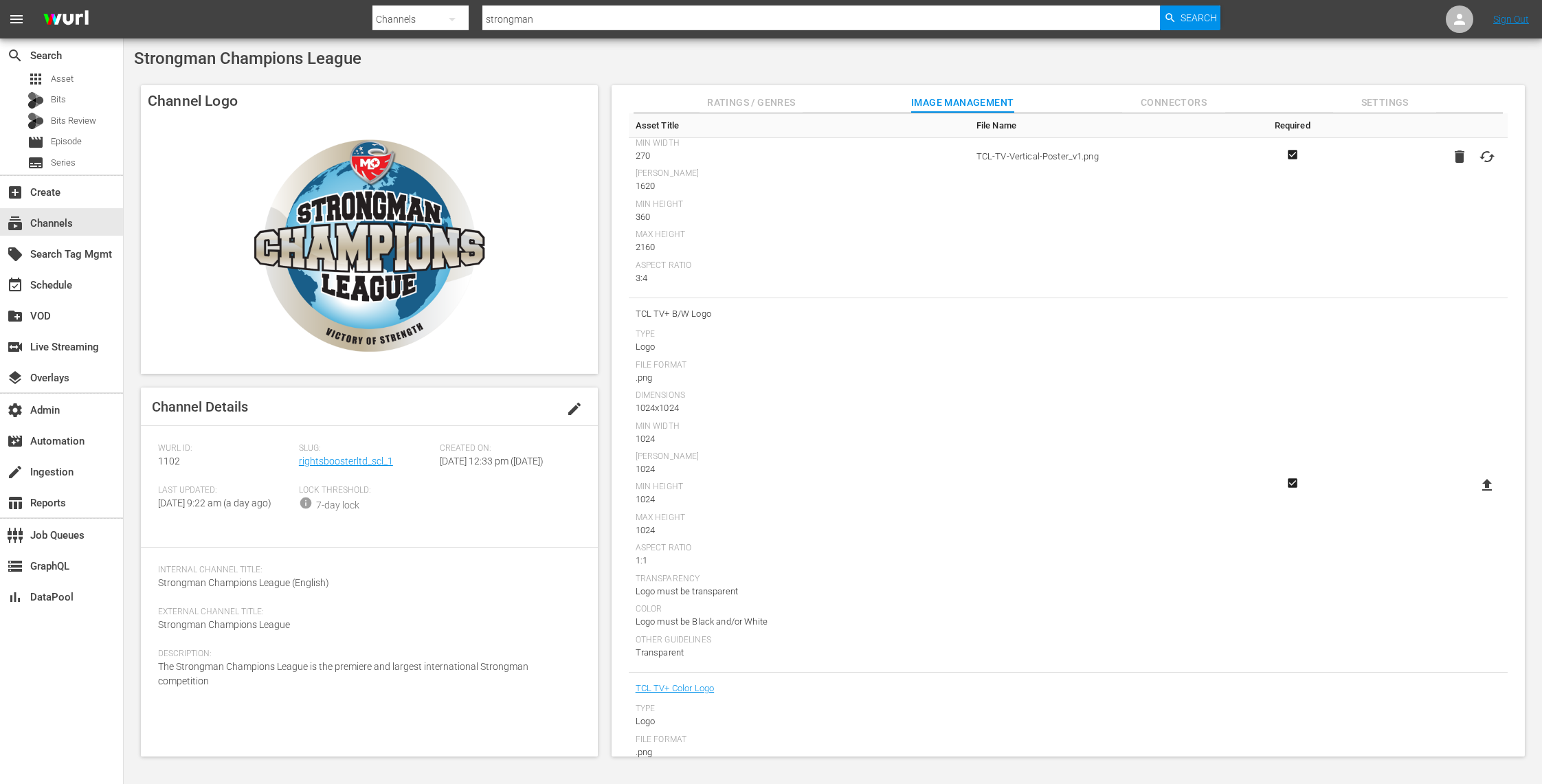
click at [1483, 487] on icon at bounding box center [1487, 485] width 9 height 12
click at [1474, 497] on input "file" at bounding box center [1474, 497] width 1 height 1
drag, startPoint x: 555, startPoint y: 24, endPoint x: 328, endPoint y: 5, distance: 227.8
click at [328, 6] on nav "menu Search By Channels Search ID, Title, Description, Keywords, or Category st…" at bounding box center [771, 19] width 1542 height 38
type input "jail"
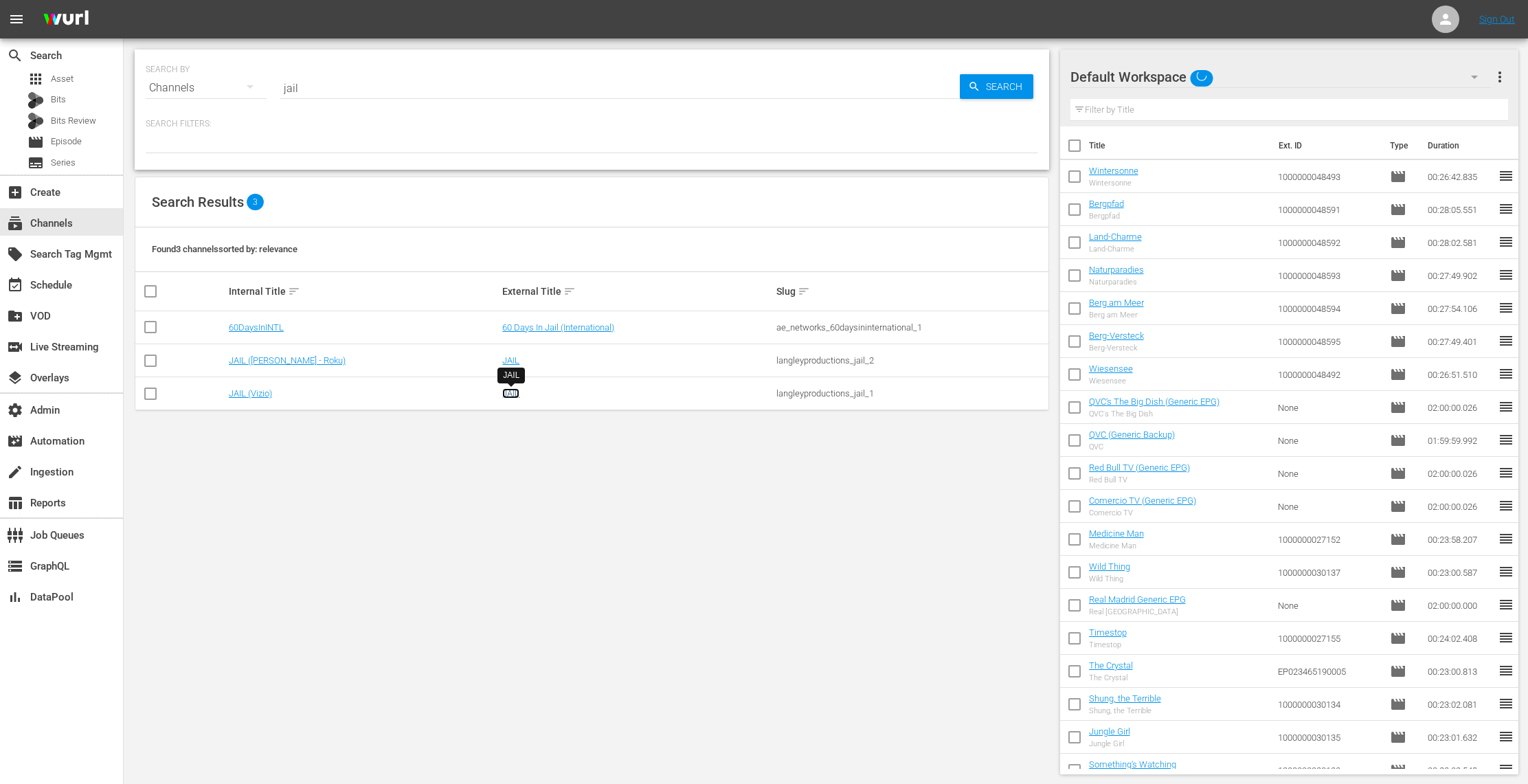
click at [510, 394] on link "JAIL" at bounding box center [511, 393] width 17 height 10
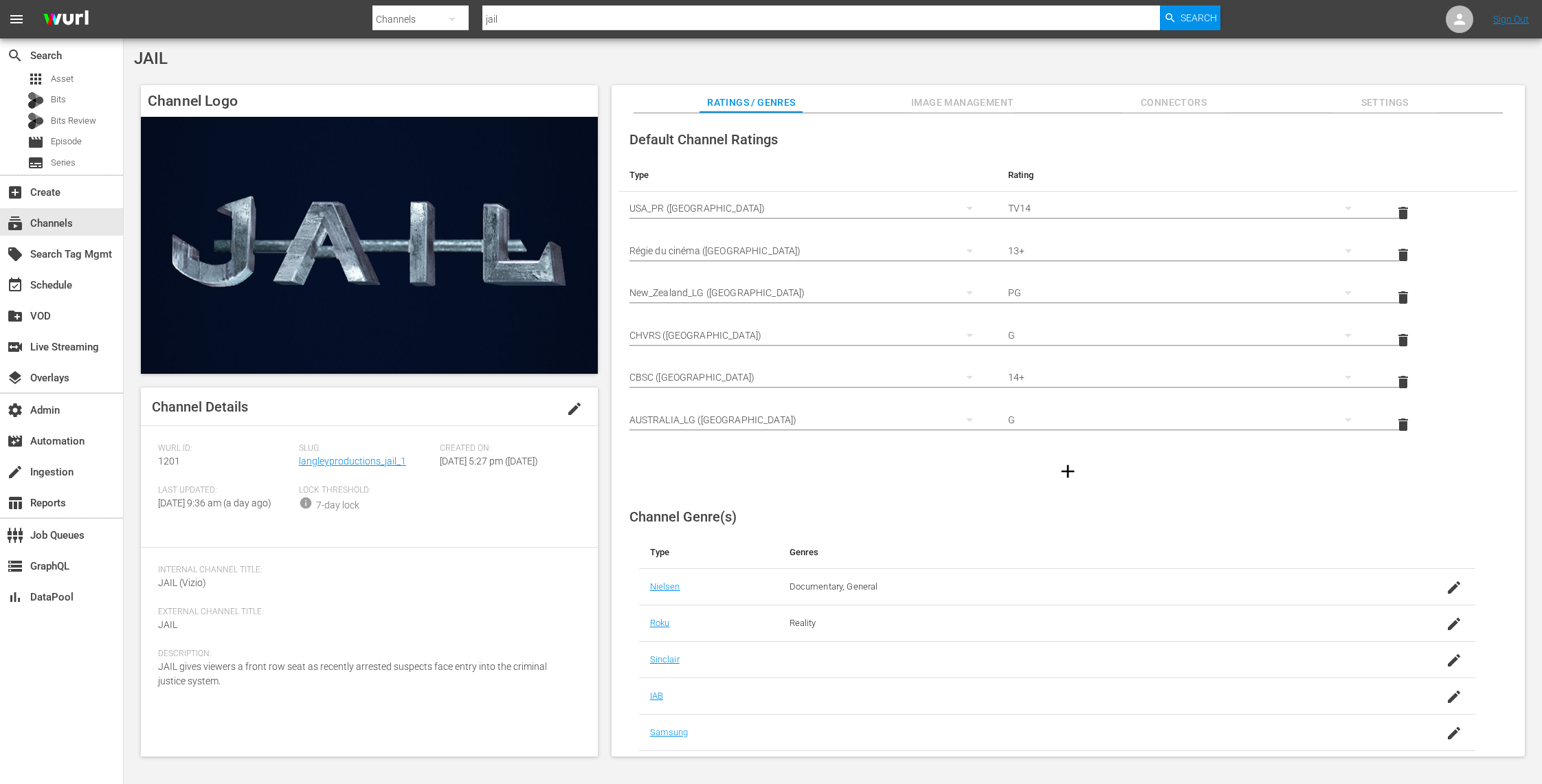
click at [959, 96] on span "Image Management" at bounding box center [963, 103] width 103 height 17
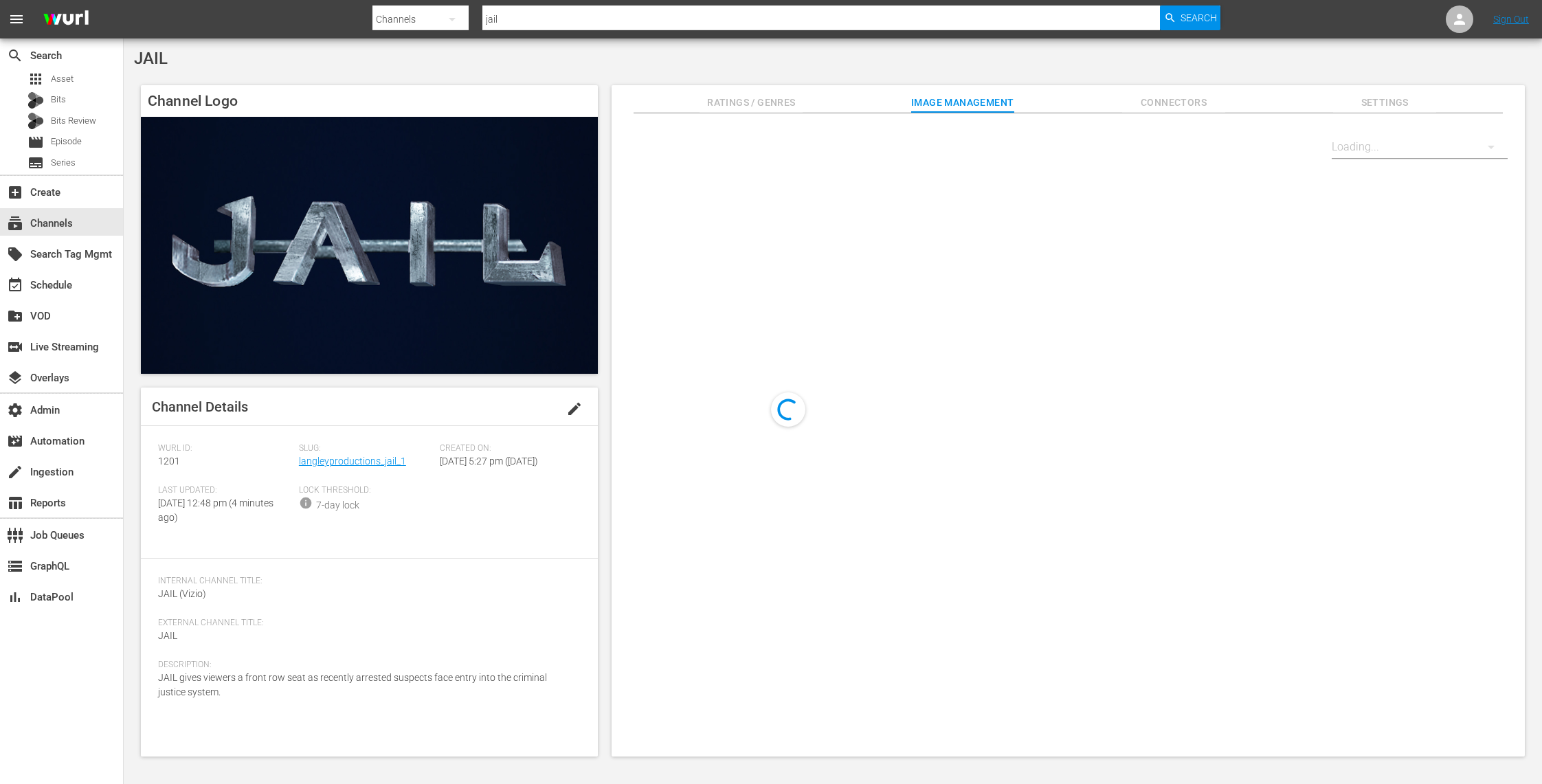
click at [1444, 147] on div at bounding box center [1420, 147] width 176 height 38
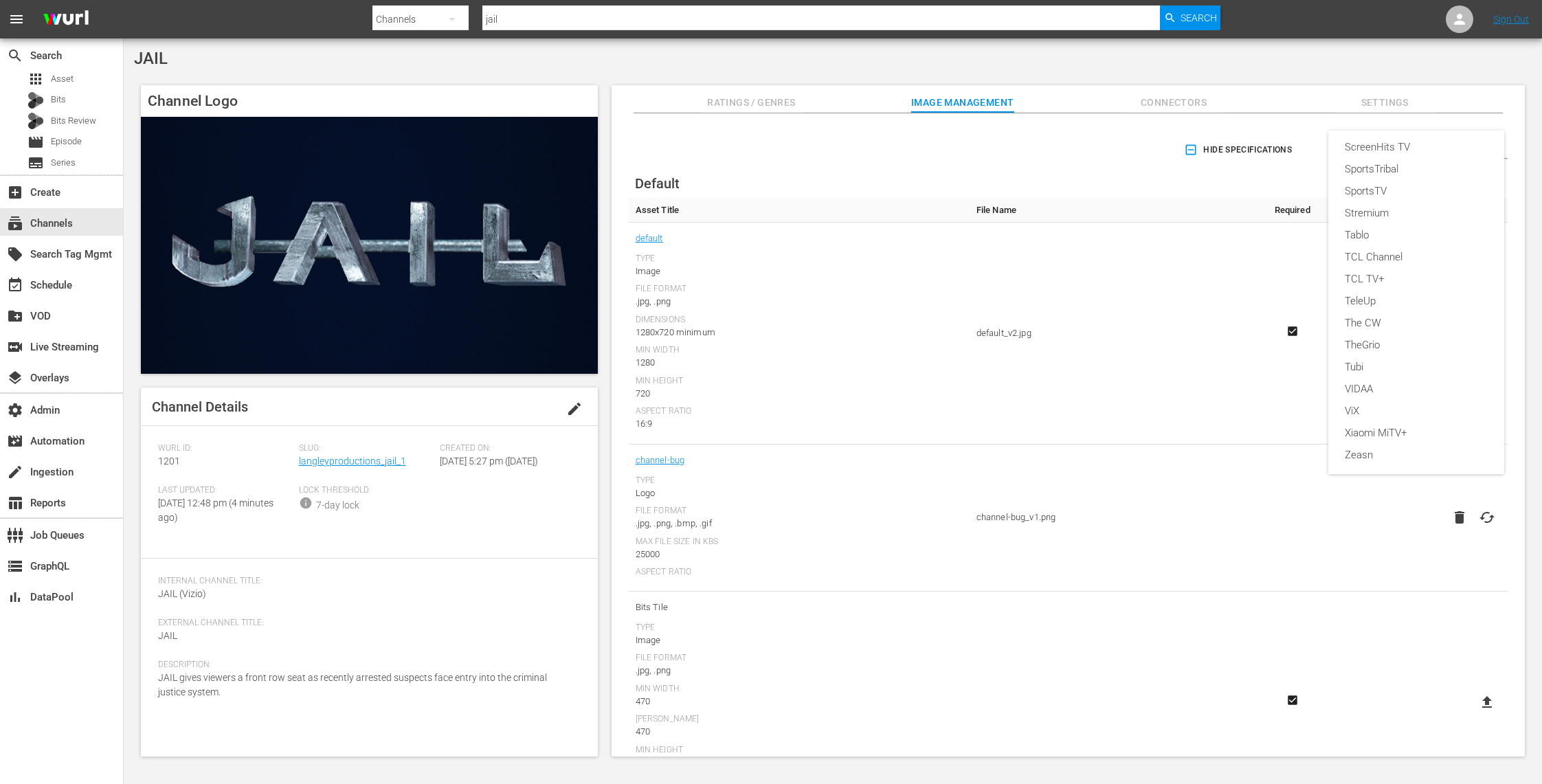
scroll to position [529, 0]
click at [1423, 276] on div "TCL TV+" at bounding box center [1416, 276] width 143 height 22
